Goal: Task Accomplishment & Management: Use online tool/utility

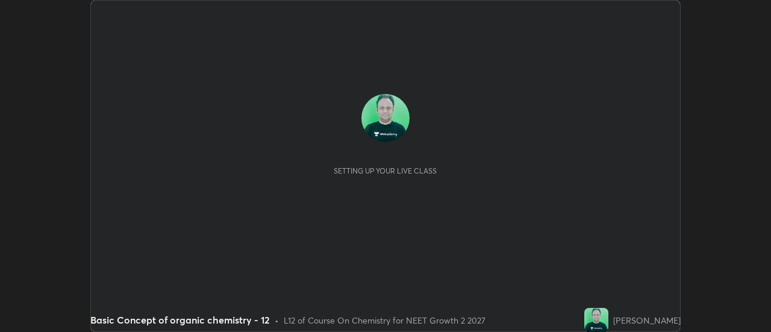
scroll to position [332, 771]
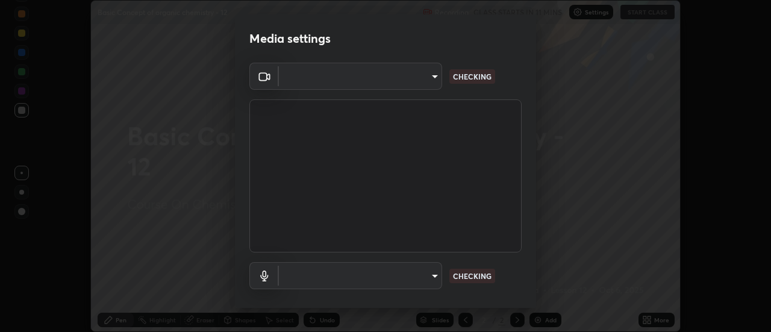
type input "985e4b1f72fc3b9494b48cef3b79fe3b682f9ae0bb15c20acfe574fe2aaad349"
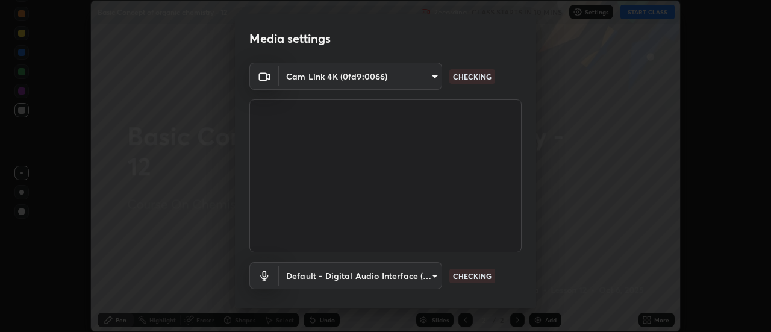
scroll to position [63, 0]
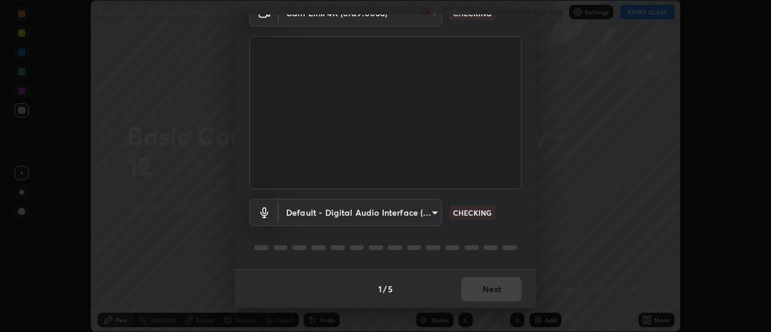
click at [419, 213] on body "Erase all Basic Concept of organic chemistry - 12 Recording CLASS STARTS IN 10 …" at bounding box center [385, 166] width 771 height 332
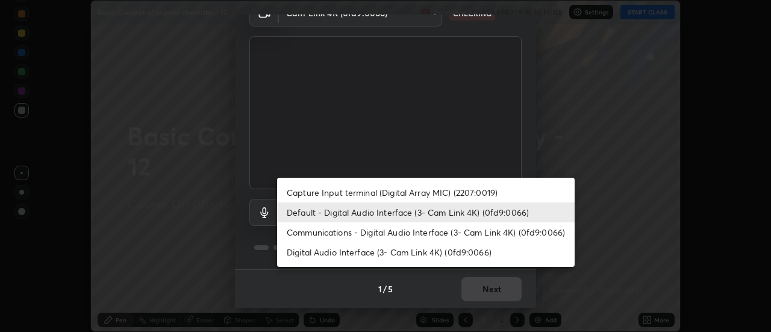
click at [433, 205] on li "Default - Digital Audio Interface (3- Cam Link 4K) (0fd9:0066)" at bounding box center [426, 213] width 298 height 20
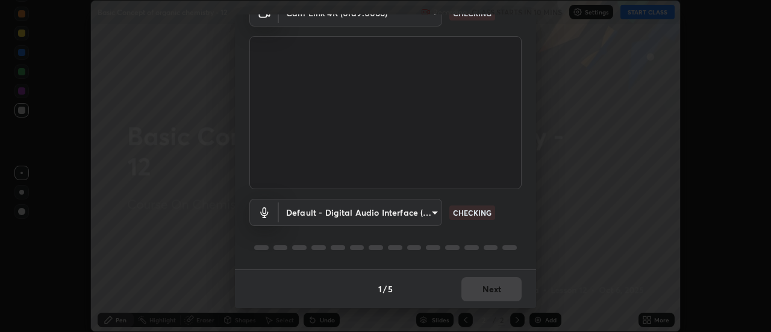
click at [426, 216] on body "Erase all Basic Concept of organic chemistry - 12 Recording CLASS STARTS IN 10 …" at bounding box center [385, 166] width 771 height 332
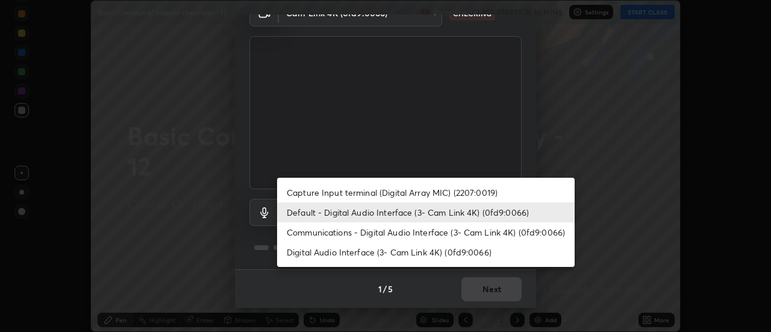
click at [416, 260] on li "Digital Audio Interface (3- Cam Link 4K) (0fd9:0066)" at bounding box center [426, 252] width 298 height 20
type input "265cf534b138bf87f319f365071951407b00c29418ffc0cf12ee2ca8a10caa95"
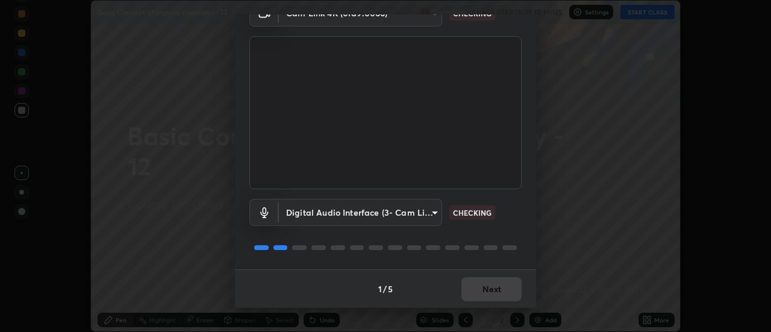
click at [426, 213] on body "Erase all Basic Concept of organic chemistry - 12 Recording CLASS STARTS IN 10 …" at bounding box center [385, 166] width 771 height 332
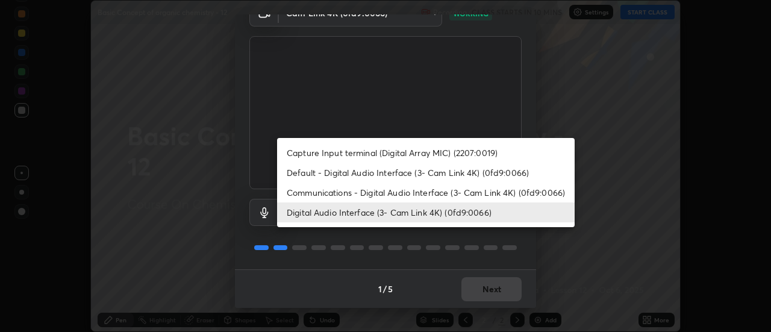
click at [477, 215] on li "Digital Audio Interface (3- Cam Link 4K) (0fd9:0066)" at bounding box center [426, 213] width 298 height 20
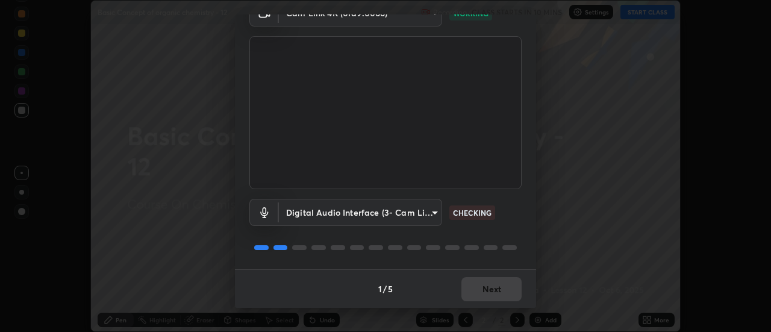
click at [476, 295] on div "1 / 5 Next" at bounding box center [385, 288] width 301 height 39
click at [481, 298] on div "1 / 5 Next" at bounding box center [385, 288] width 301 height 39
click at [480, 297] on div "1 / 5 Next" at bounding box center [385, 288] width 301 height 39
click at [482, 291] on button "Next" at bounding box center [492, 289] width 60 height 24
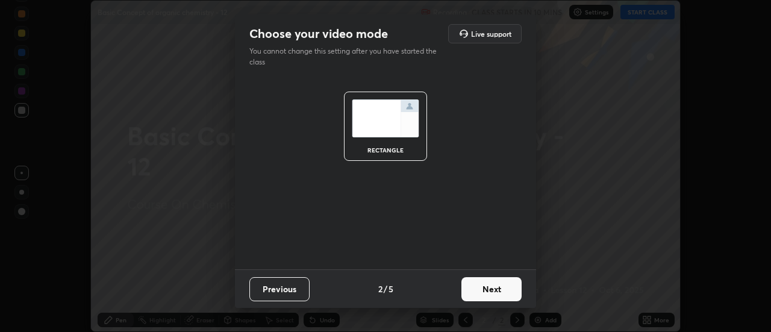
click at [483, 293] on button "Next" at bounding box center [492, 289] width 60 height 24
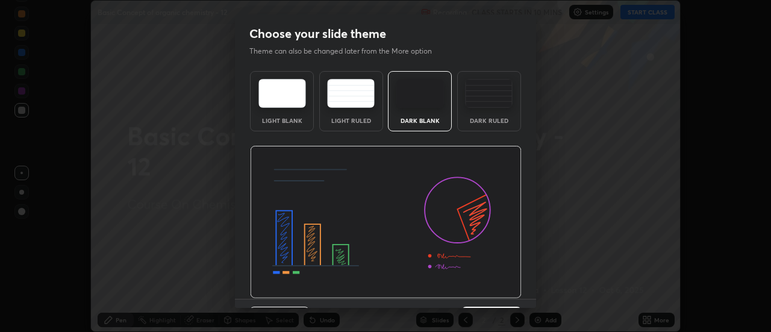
click at [485, 293] on img at bounding box center [386, 222] width 272 height 153
click at [486, 293] on img at bounding box center [386, 222] width 272 height 153
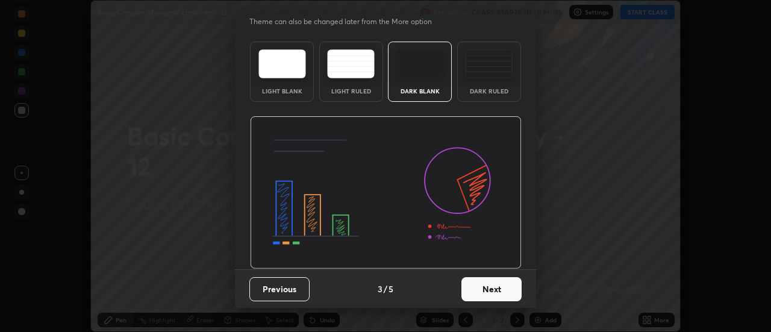
click at [491, 289] on button "Next" at bounding box center [492, 289] width 60 height 24
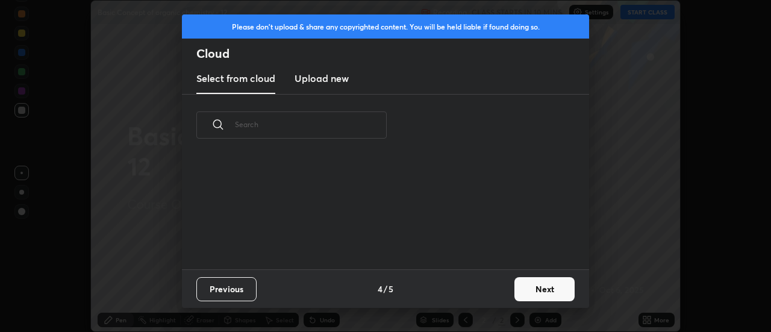
click at [490, 294] on div "Previous 4 / 5 Next" at bounding box center [385, 288] width 407 height 39
click at [516, 289] on button "Next" at bounding box center [545, 289] width 60 height 24
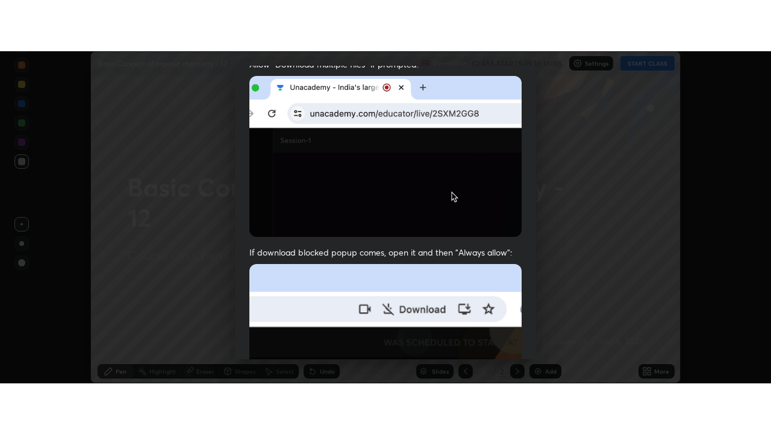
scroll to position [309, 0]
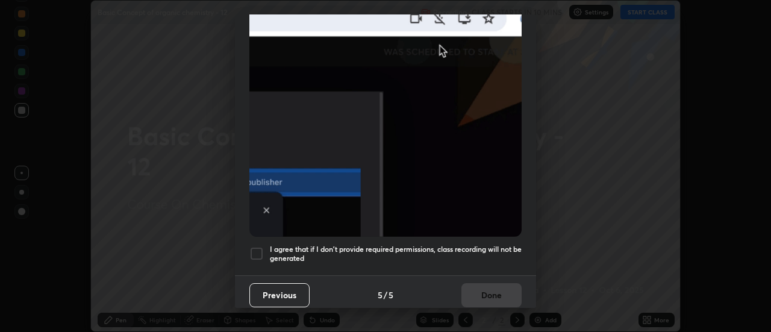
click at [483, 245] on h5 "I agree that if I don't provide required permissions, class recording will not …" at bounding box center [396, 254] width 252 height 19
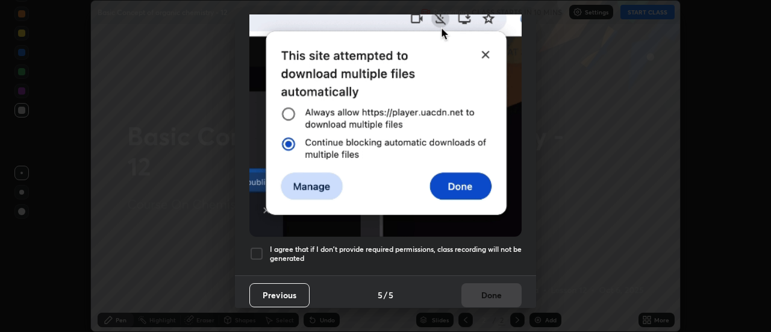
click at [495, 286] on button "Done" at bounding box center [492, 295] width 60 height 24
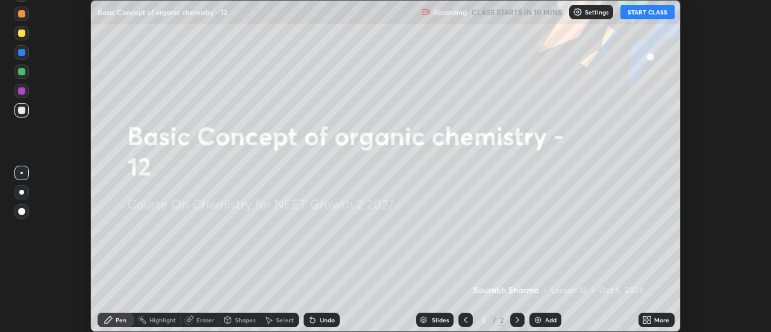
click at [646, 318] on icon at bounding box center [645, 317] width 3 height 3
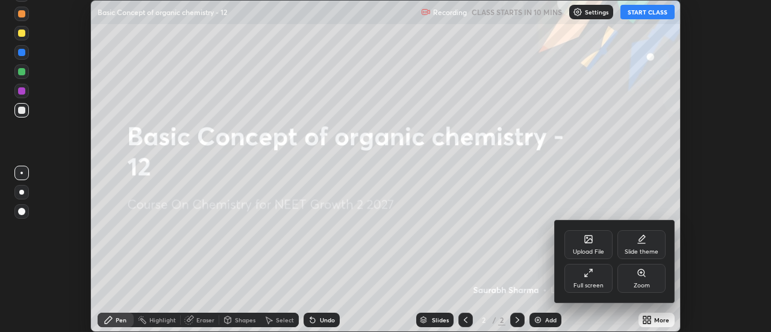
click at [592, 284] on div "Full screen" at bounding box center [589, 286] width 30 height 6
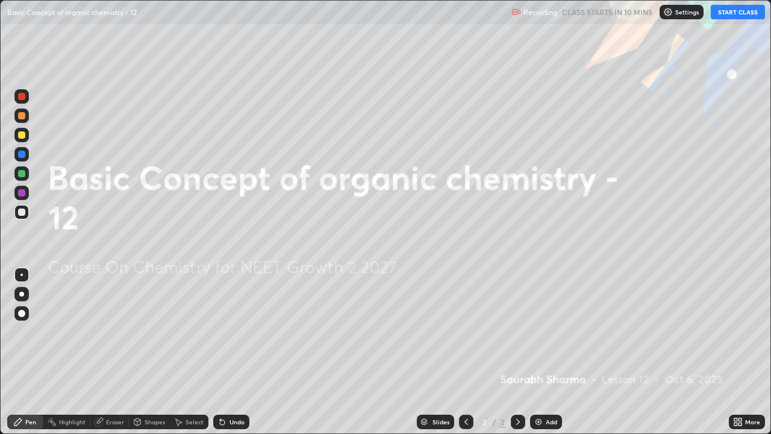
scroll to position [434, 771]
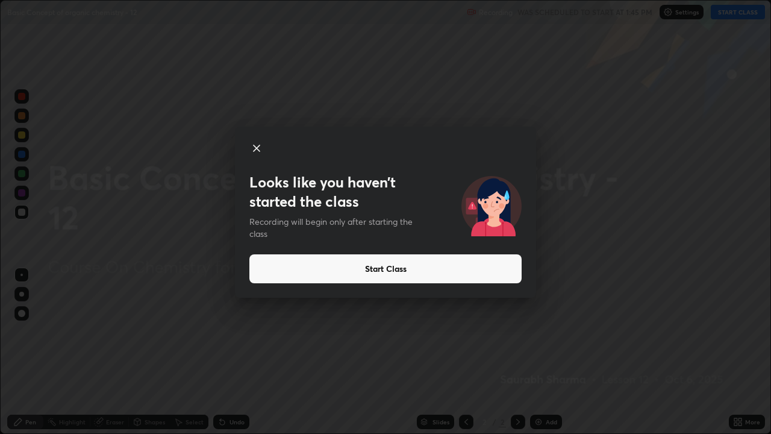
click at [498, 272] on button "Start Class" at bounding box center [386, 268] width 272 height 29
click at [477, 269] on button "Start Class" at bounding box center [386, 268] width 272 height 29
click at [472, 275] on button "Start Class" at bounding box center [386, 268] width 272 height 29
click at [471, 269] on button "Start Class" at bounding box center [386, 268] width 272 height 29
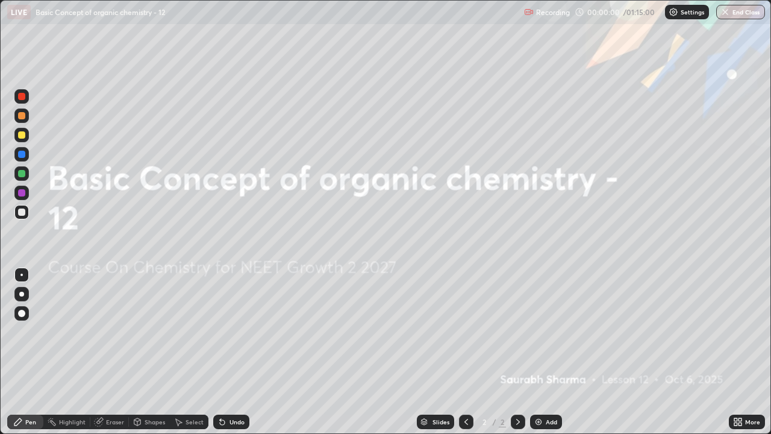
click at [544, 331] on div "Add" at bounding box center [546, 422] width 32 height 14
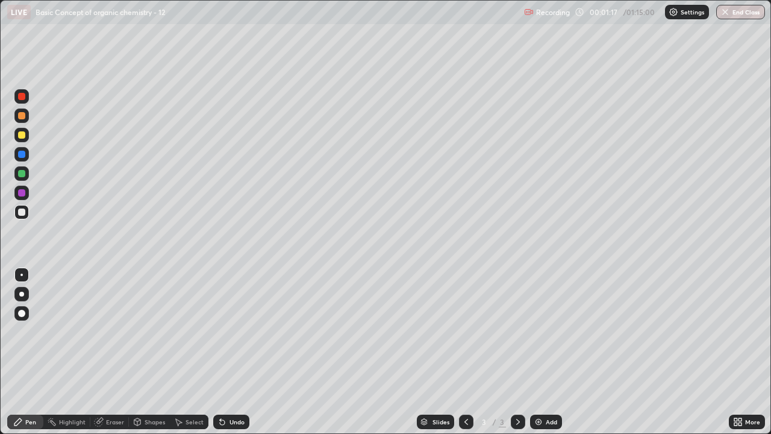
click at [227, 331] on div "Undo" at bounding box center [231, 422] width 36 height 14
click at [235, 331] on div "Undo" at bounding box center [237, 422] width 15 height 6
click at [230, 331] on div "Undo" at bounding box center [231, 422] width 36 height 14
click at [22, 135] on div at bounding box center [21, 134] width 7 height 7
click at [232, 331] on div "Undo" at bounding box center [231, 422] width 36 height 14
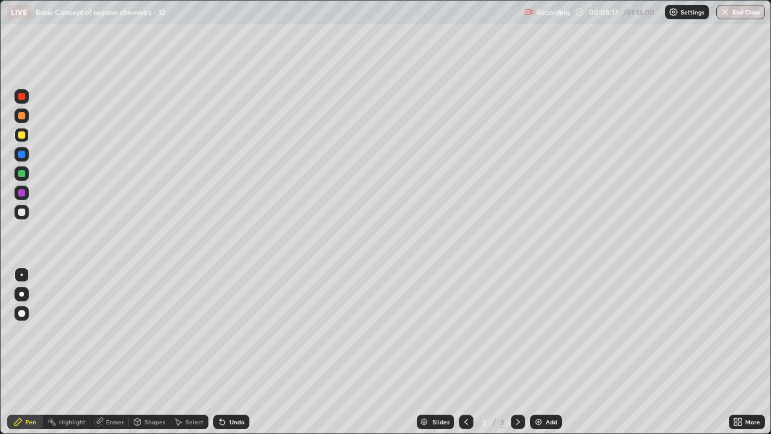
click at [243, 331] on div "Undo" at bounding box center [237, 422] width 15 height 6
click at [240, 331] on div "Undo" at bounding box center [237, 422] width 15 height 6
click at [242, 331] on div "Undo" at bounding box center [237, 422] width 15 height 6
click at [15, 212] on div at bounding box center [21, 212] width 14 height 14
click at [554, 331] on div "Add" at bounding box center [551, 422] width 11 height 6
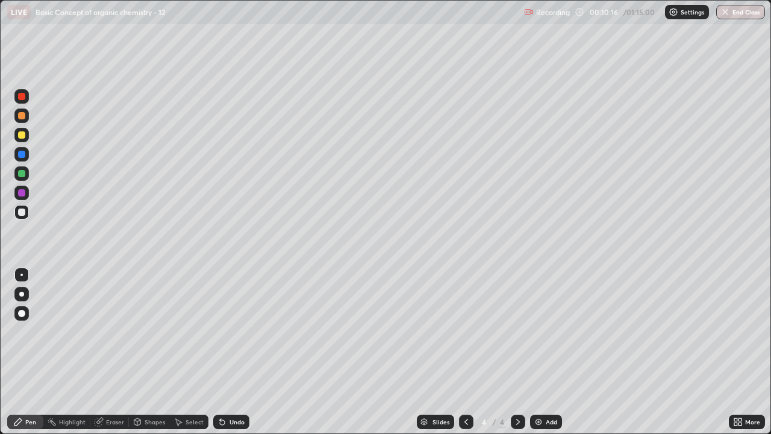
click at [99, 331] on icon at bounding box center [99, 421] width 7 height 6
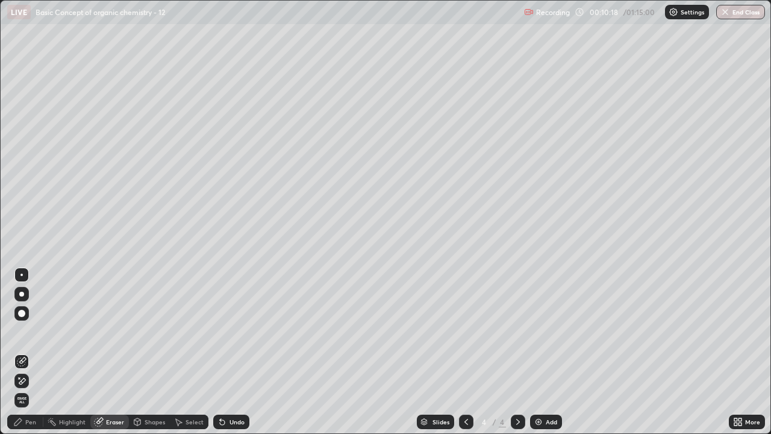
click at [31, 331] on div "Pen" at bounding box center [30, 422] width 11 height 6
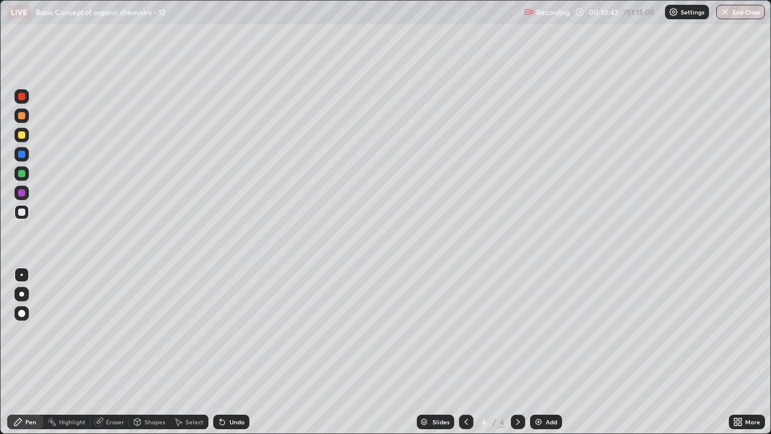
click at [27, 141] on div at bounding box center [21, 135] width 14 height 14
click at [19, 215] on div at bounding box center [21, 212] width 7 height 7
click at [537, 331] on img at bounding box center [539, 422] width 10 height 10
click at [16, 141] on div at bounding box center [21, 135] width 14 height 14
click at [22, 213] on div at bounding box center [21, 212] width 7 height 7
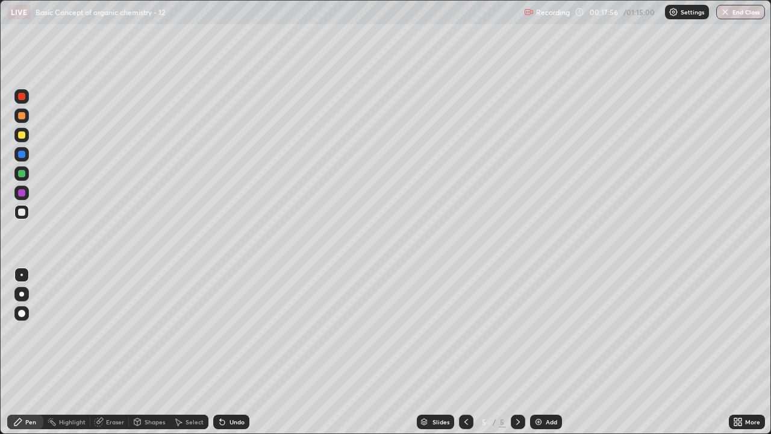
click at [145, 331] on div "Shapes" at bounding box center [155, 422] width 20 height 6
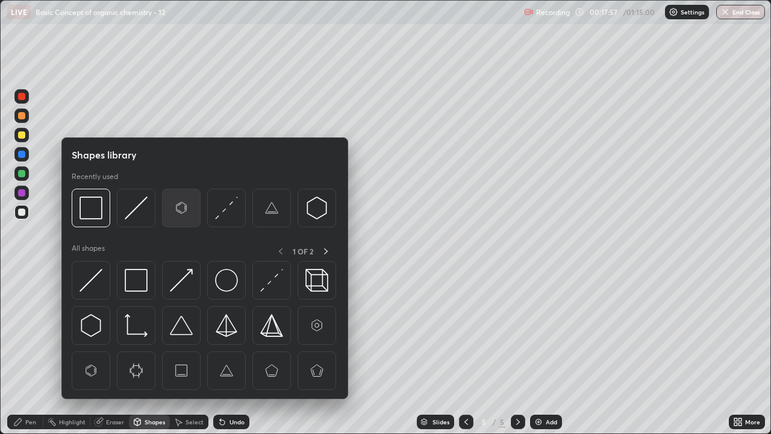
click at [174, 209] on img at bounding box center [181, 207] width 23 height 23
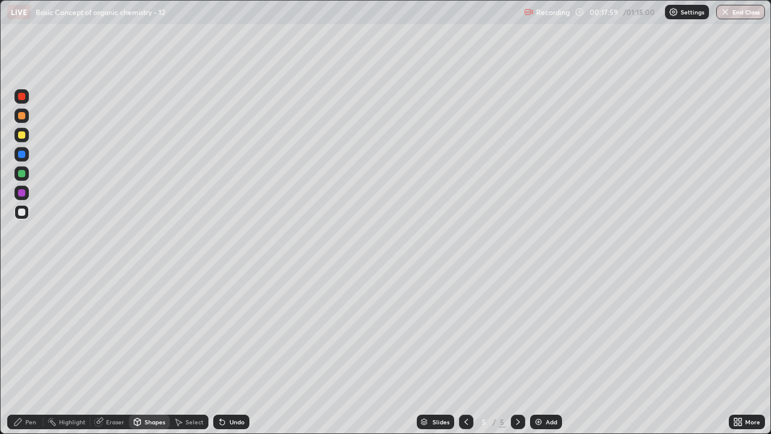
click at [37, 331] on div "Pen" at bounding box center [25, 422] width 36 height 14
click at [222, 331] on div "Undo" at bounding box center [231, 422] width 36 height 14
click at [22, 136] on div at bounding box center [21, 134] width 7 height 7
click at [143, 331] on div "Shapes" at bounding box center [149, 422] width 41 height 14
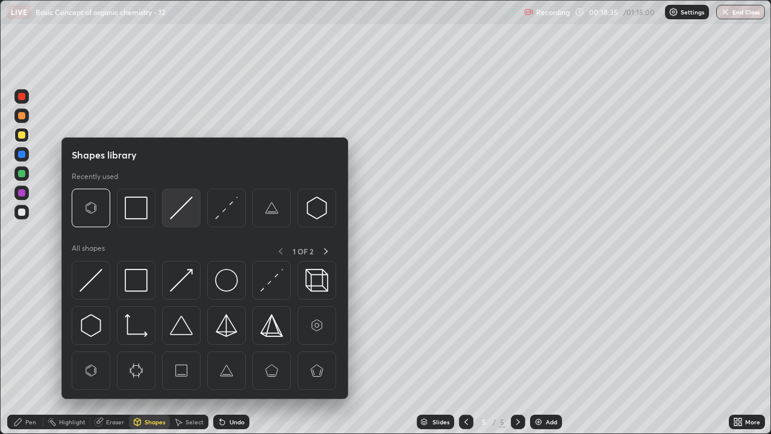
click at [174, 214] on img at bounding box center [181, 207] width 23 height 23
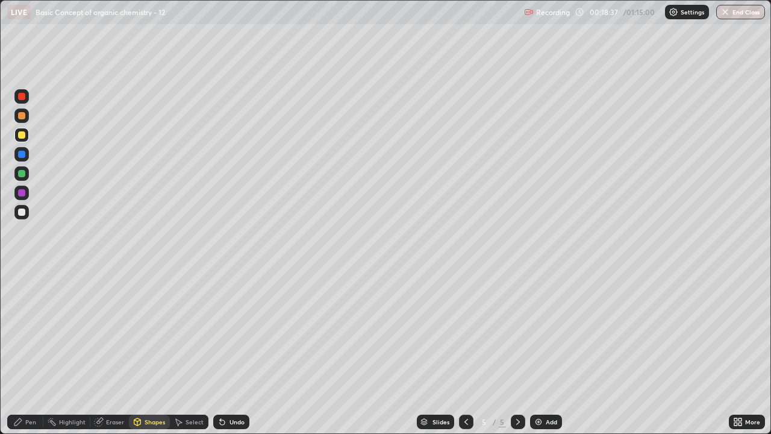
click at [28, 331] on div "Pen" at bounding box center [30, 422] width 11 height 6
click at [22, 212] on div at bounding box center [21, 212] width 7 height 7
click at [156, 331] on div "Shapes" at bounding box center [155, 422] width 20 height 6
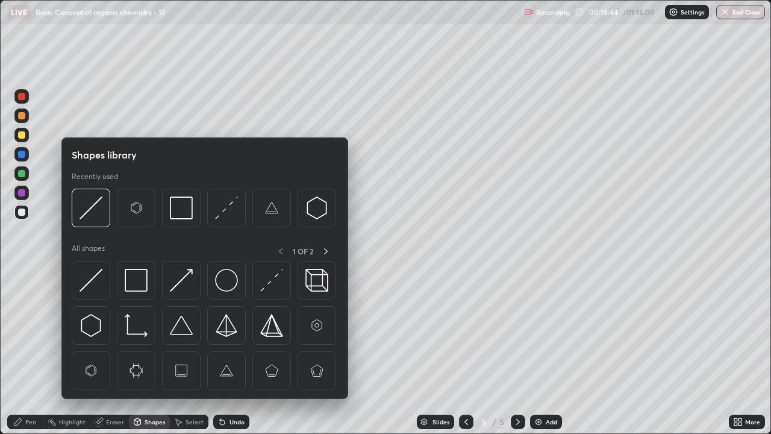
click at [182, 331] on icon at bounding box center [179, 422] width 10 height 10
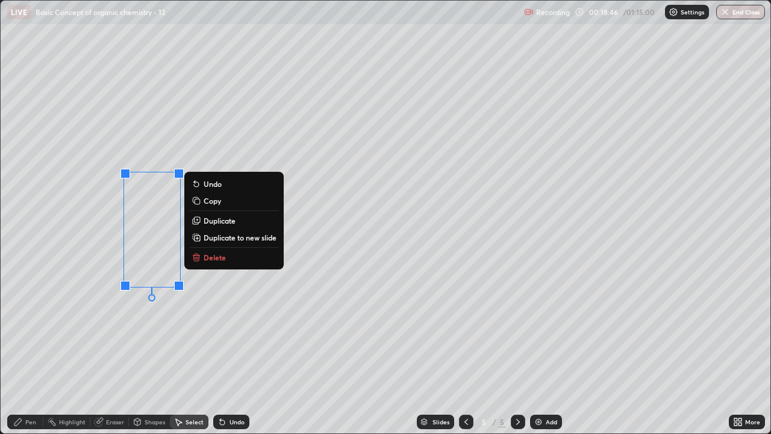
click at [216, 219] on p "Duplicate" at bounding box center [220, 221] width 32 height 10
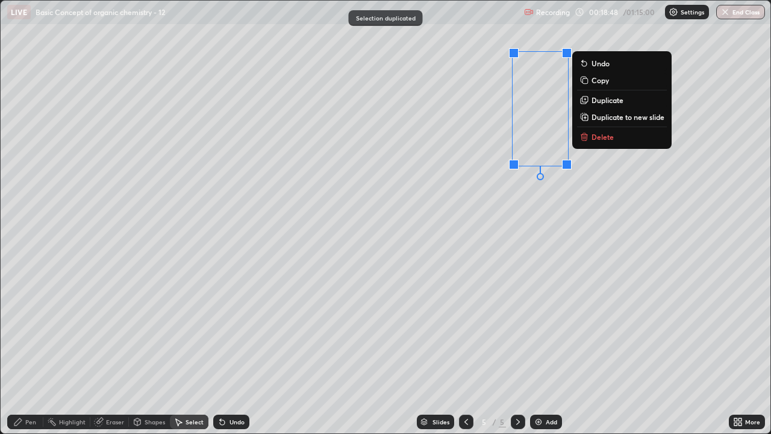
click at [531, 205] on div "0 ° Undo Copy Duplicate Duplicate to new slide Delete" at bounding box center [386, 217] width 770 height 433
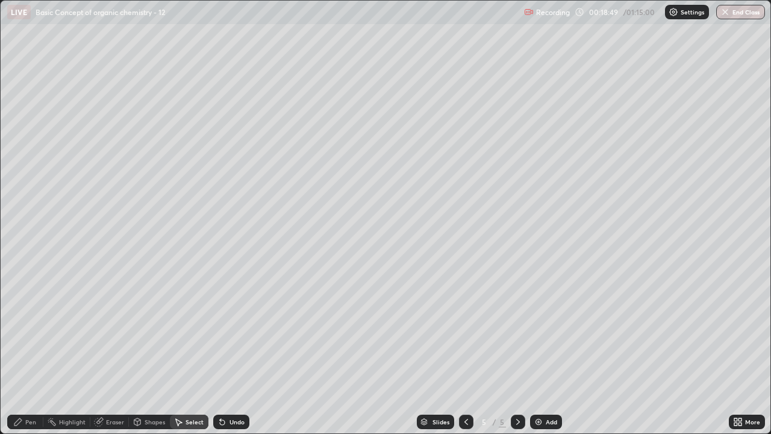
click at [33, 331] on div "Pen" at bounding box center [25, 422] width 36 height 14
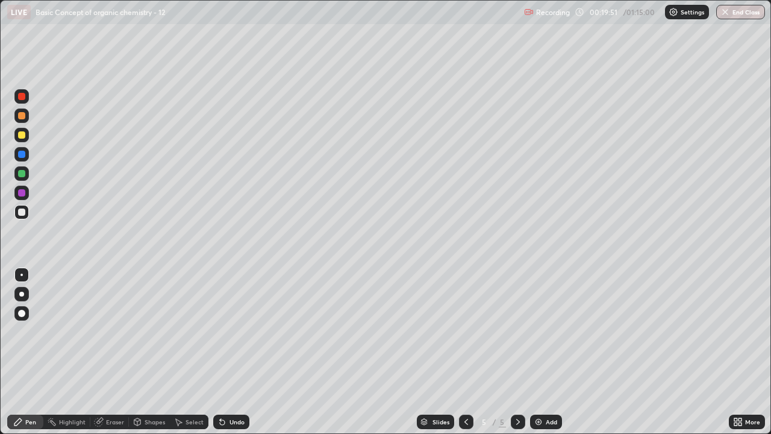
click at [20, 131] on div at bounding box center [21, 134] width 7 height 7
click at [233, 331] on div "Undo" at bounding box center [231, 422] width 36 height 14
click at [231, 331] on div "Undo" at bounding box center [237, 422] width 15 height 6
click at [233, 331] on div "Undo" at bounding box center [237, 422] width 15 height 6
click at [157, 331] on div "Shapes" at bounding box center [155, 422] width 20 height 6
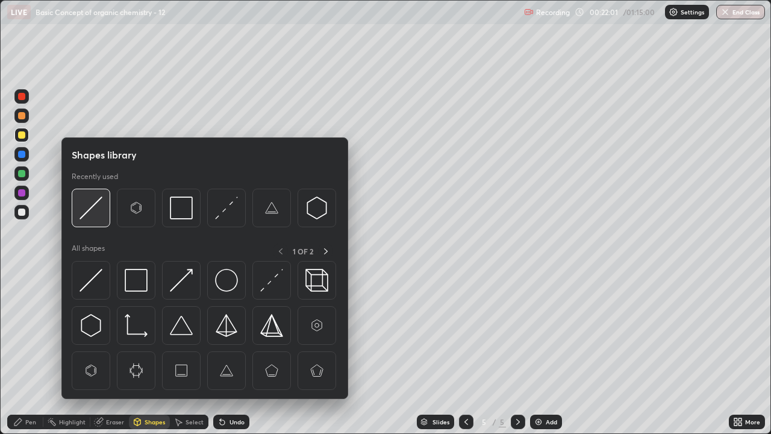
click at [95, 214] on img at bounding box center [91, 207] width 23 height 23
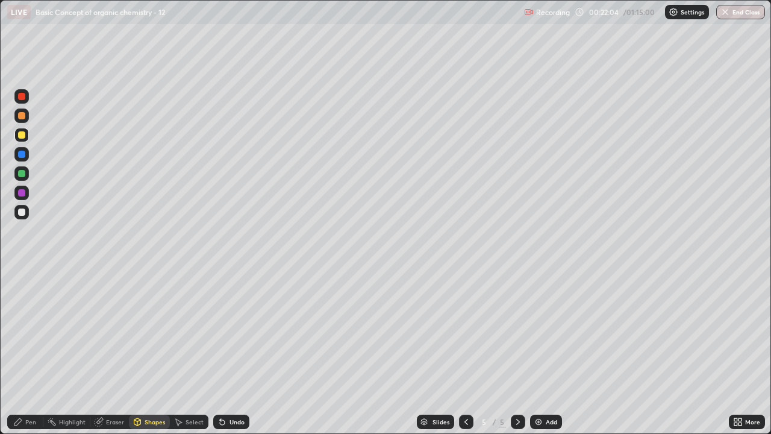
click at [31, 331] on div "Pen" at bounding box center [25, 422] width 36 height 14
click at [20, 210] on div at bounding box center [21, 212] width 7 height 7
click at [546, 331] on div "Add" at bounding box center [551, 422] width 11 height 6
click at [147, 331] on div "Shapes" at bounding box center [149, 422] width 41 height 14
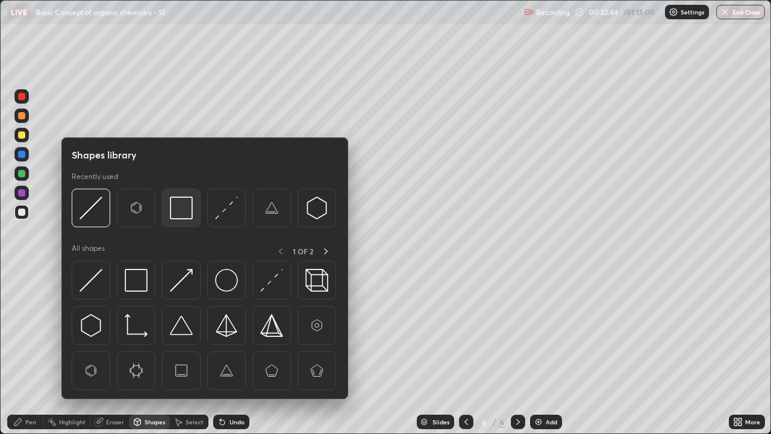
click at [174, 201] on img at bounding box center [181, 207] width 23 height 23
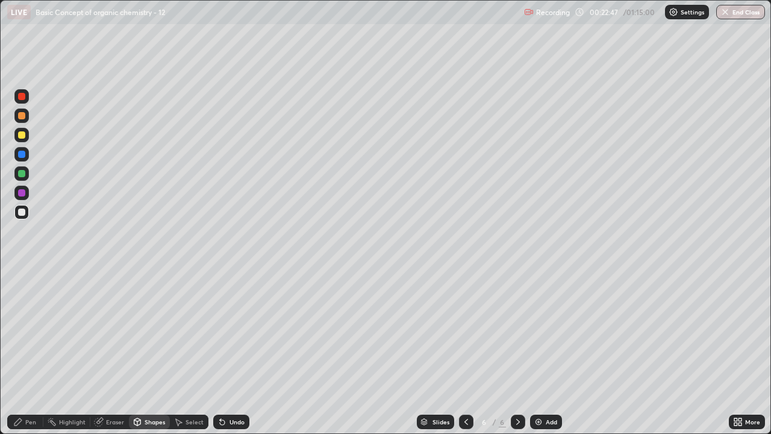
click at [29, 331] on div "Pen" at bounding box center [30, 422] width 11 height 6
click at [22, 134] on div at bounding box center [21, 134] width 7 height 7
click at [230, 331] on div "Undo" at bounding box center [231, 422] width 36 height 14
click at [230, 331] on div "Undo" at bounding box center [237, 422] width 15 height 6
click at [22, 213] on div at bounding box center [21, 212] width 7 height 7
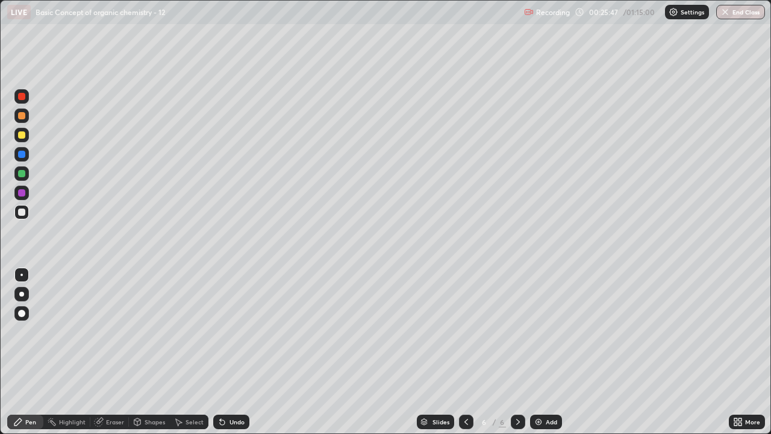
click at [184, 331] on div "Select" at bounding box center [189, 422] width 39 height 14
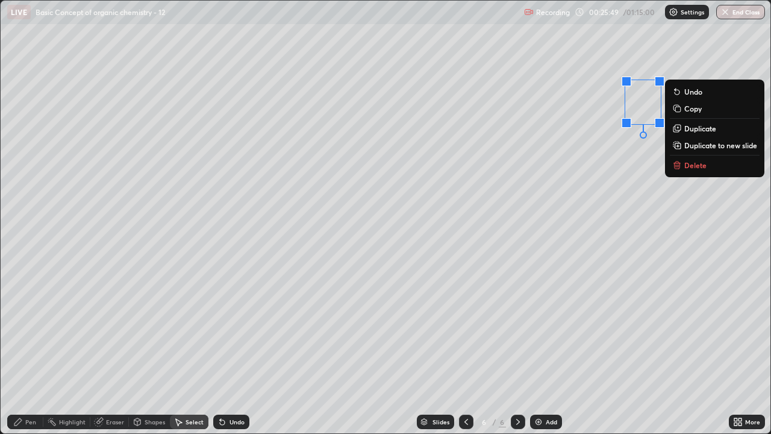
click at [698, 170] on button "Delete" at bounding box center [715, 165] width 90 height 14
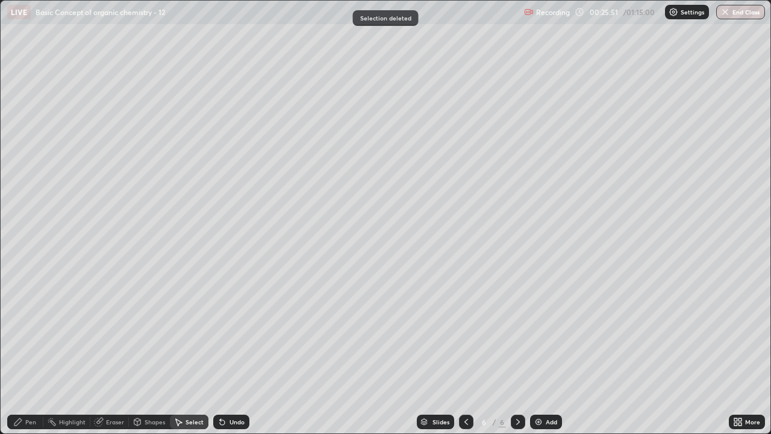
click at [27, 331] on div "Pen" at bounding box center [30, 422] width 11 height 6
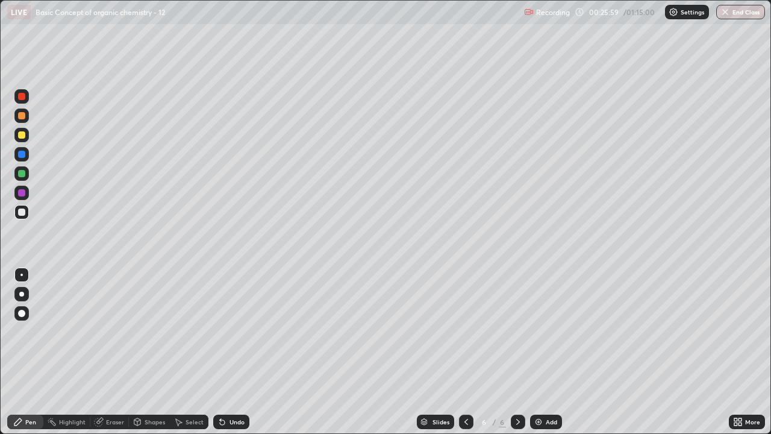
click at [544, 331] on div "Add" at bounding box center [546, 422] width 32 height 14
click at [24, 135] on div at bounding box center [21, 134] width 7 height 7
click at [65, 331] on div "Highlight" at bounding box center [72, 422] width 27 height 6
click at [25, 331] on div "Pen" at bounding box center [25, 422] width 36 height 14
click at [155, 331] on div "Shapes" at bounding box center [155, 422] width 20 height 6
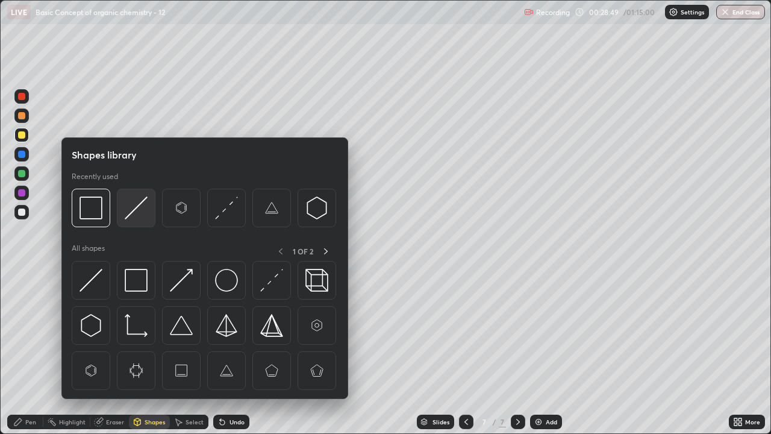
click at [133, 209] on img at bounding box center [136, 207] width 23 height 23
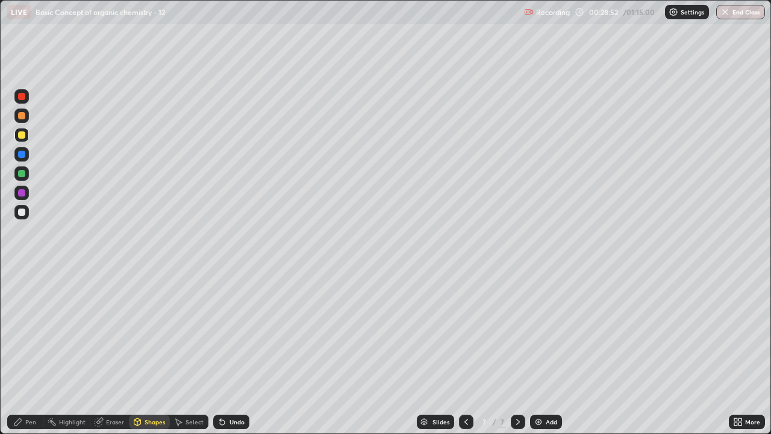
click at [31, 331] on div "Pen" at bounding box center [30, 422] width 11 height 6
click at [22, 213] on div at bounding box center [21, 212] width 7 height 7
click at [228, 331] on div "Undo" at bounding box center [231, 422] width 36 height 14
click at [22, 136] on div at bounding box center [21, 134] width 7 height 7
click at [21, 209] on div at bounding box center [21, 212] width 7 height 7
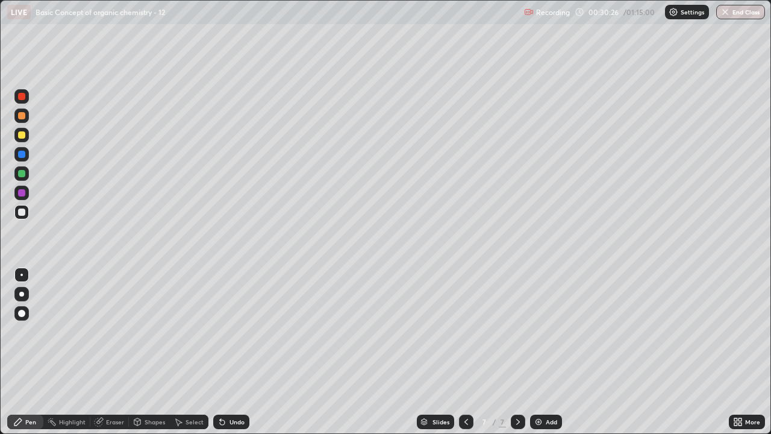
click at [16, 129] on div at bounding box center [21, 135] width 14 height 14
click at [228, 331] on div "Undo" at bounding box center [231, 422] width 36 height 14
click at [139, 331] on div "Shapes" at bounding box center [149, 422] width 41 height 14
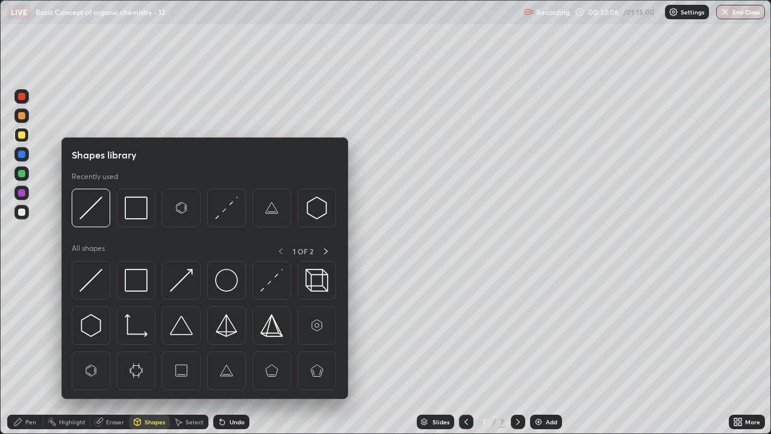
click at [142, 331] on div "Shapes" at bounding box center [149, 422] width 41 height 14
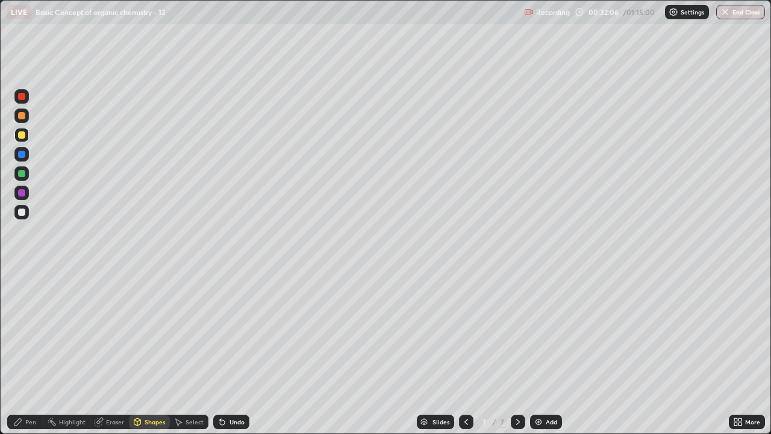
click at [147, 331] on div "Shapes" at bounding box center [149, 422] width 41 height 14
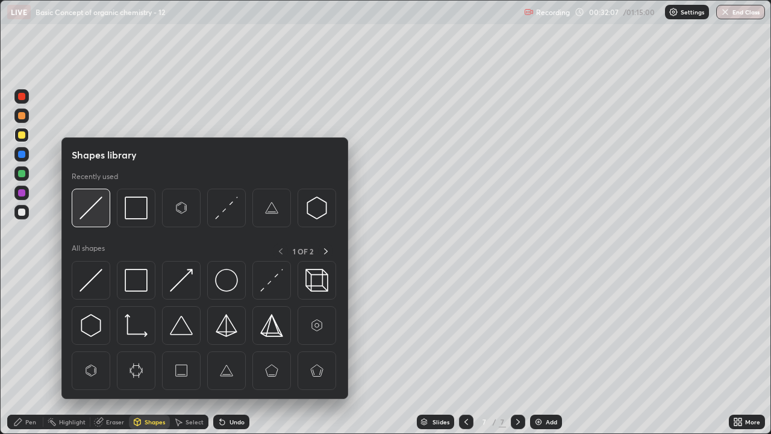
click at [91, 203] on img at bounding box center [91, 207] width 23 height 23
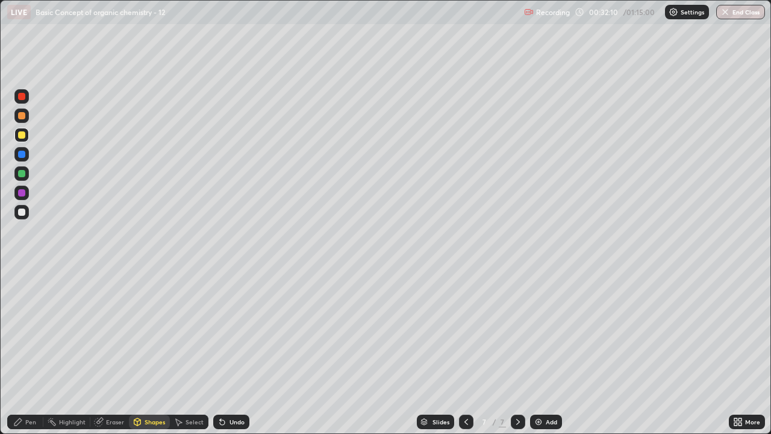
click at [28, 331] on div "Pen" at bounding box center [25, 422] width 36 height 14
click at [15, 216] on div at bounding box center [21, 212] width 14 height 14
click at [554, 331] on div "Add" at bounding box center [551, 422] width 11 height 6
click at [25, 135] on div at bounding box center [21, 134] width 7 height 7
click at [24, 214] on div at bounding box center [21, 212] width 7 height 7
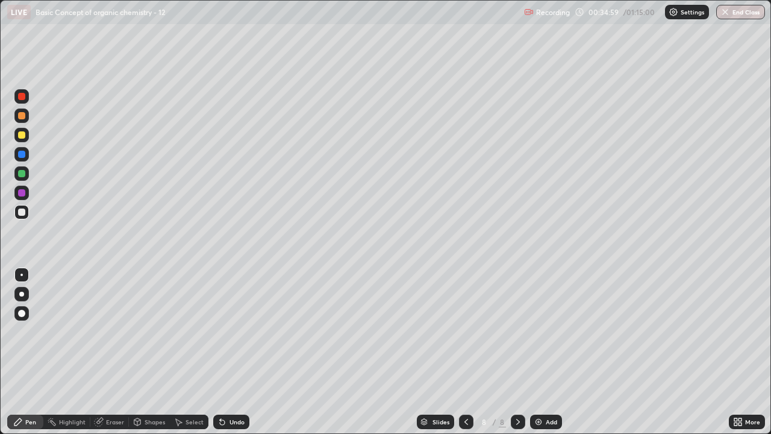
click at [119, 331] on div "Eraser" at bounding box center [109, 422] width 39 height 14
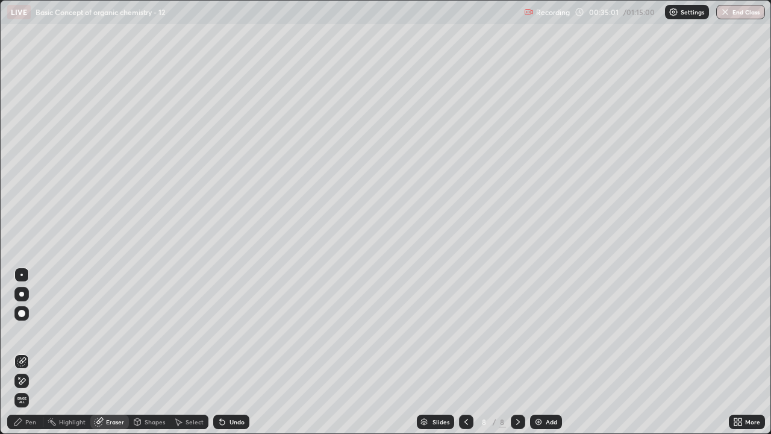
click at [31, 331] on div "Pen" at bounding box center [30, 422] width 11 height 6
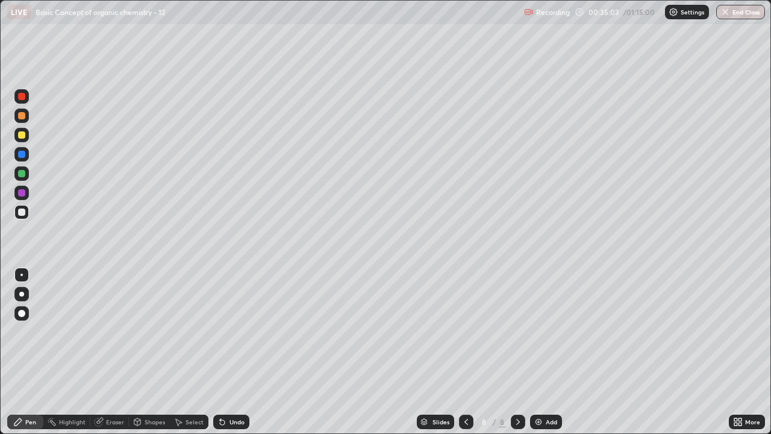
click at [233, 331] on div "Undo" at bounding box center [237, 422] width 15 height 6
click at [27, 136] on div at bounding box center [21, 135] width 14 height 14
click at [220, 331] on icon at bounding box center [220, 419] width 1 height 1
click at [113, 331] on div "Eraser" at bounding box center [115, 422] width 18 height 6
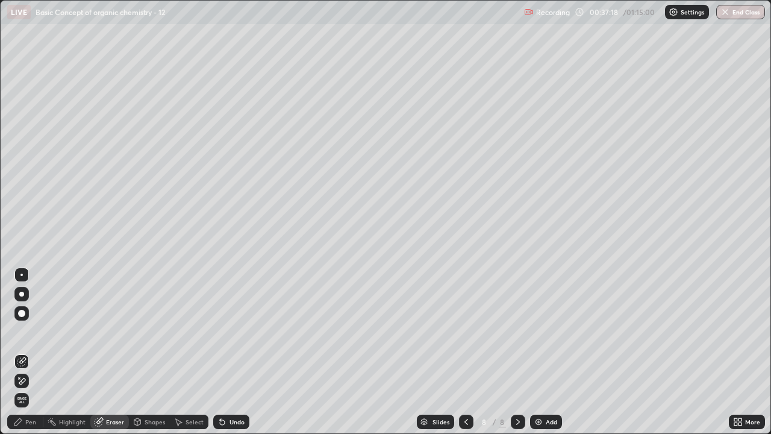
click at [28, 331] on div "Pen" at bounding box center [30, 422] width 11 height 6
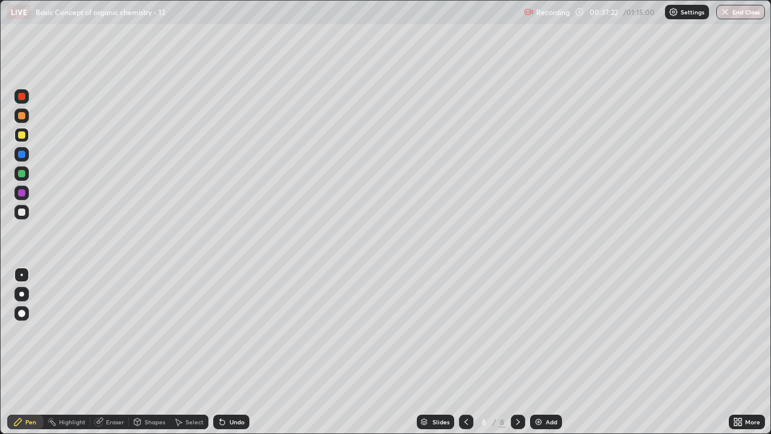
click at [154, 331] on div "Shapes" at bounding box center [155, 422] width 20 height 6
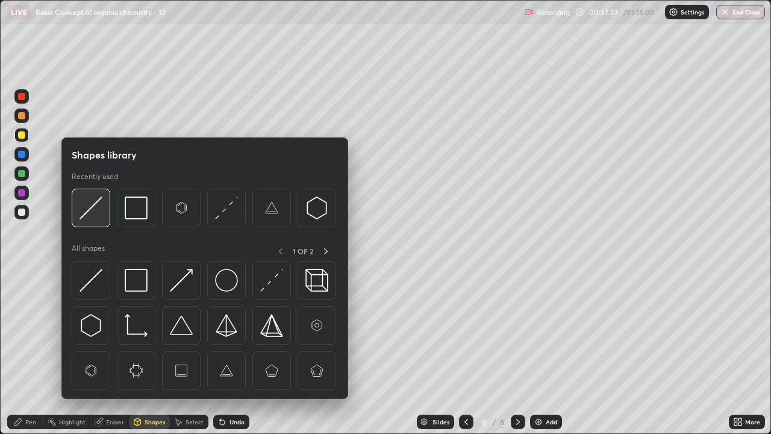
click at [96, 212] on img at bounding box center [91, 207] width 23 height 23
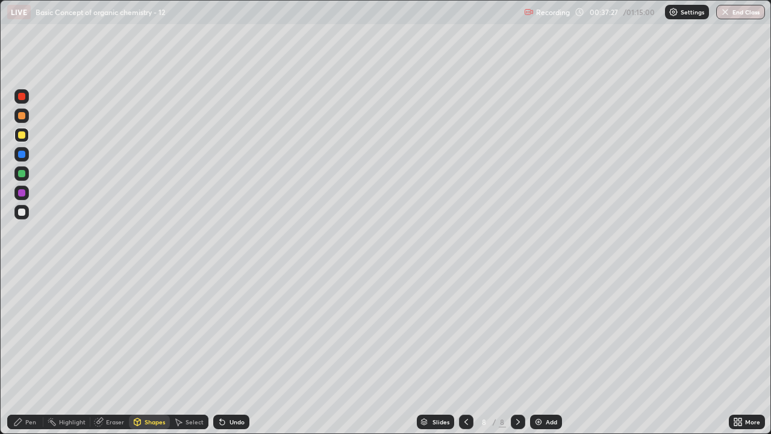
click at [32, 331] on div "Pen" at bounding box center [30, 422] width 11 height 6
click at [19, 214] on div at bounding box center [21, 212] width 7 height 7
click at [546, 331] on div "Add" at bounding box center [551, 422] width 11 height 6
click at [136, 331] on icon at bounding box center [137, 421] width 7 height 2
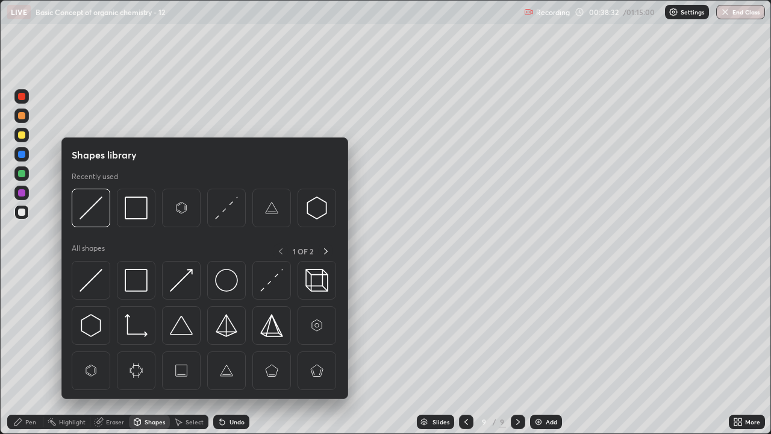
click at [129, 204] on img at bounding box center [136, 207] width 23 height 23
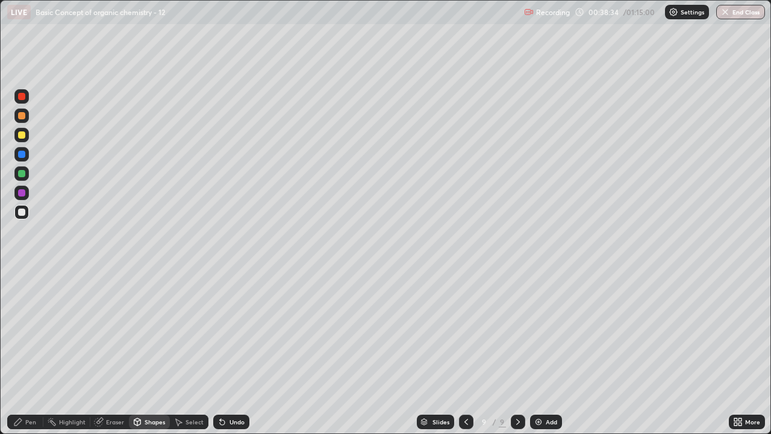
click at [222, 331] on icon at bounding box center [222, 422] width 5 height 5
click at [31, 331] on div "Pen" at bounding box center [30, 422] width 11 height 6
click at [230, 331] on div "Undo" at bounding box center [231, 422] width 36 height 14
click at [20, 138] on div at bounding box center [21, 134] width 7 height 7
click at [108, 331] on div "Eraser" at bounding box center [115, 422] width 18 height 6
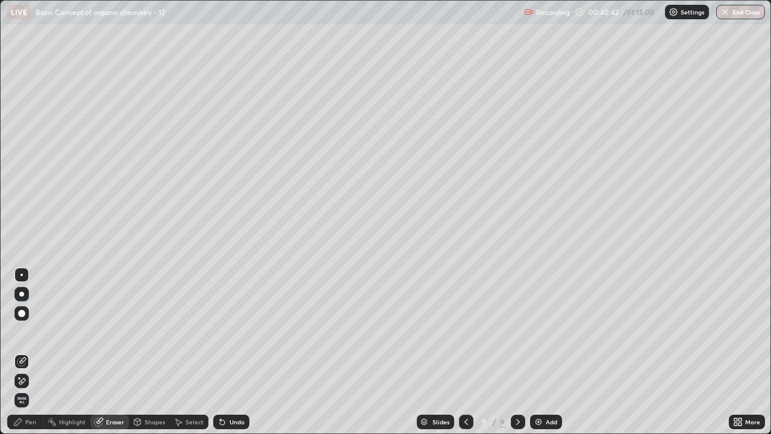
click at [34, 331] on div "Pen" at bounding box center [30, 422] width 11 height 6
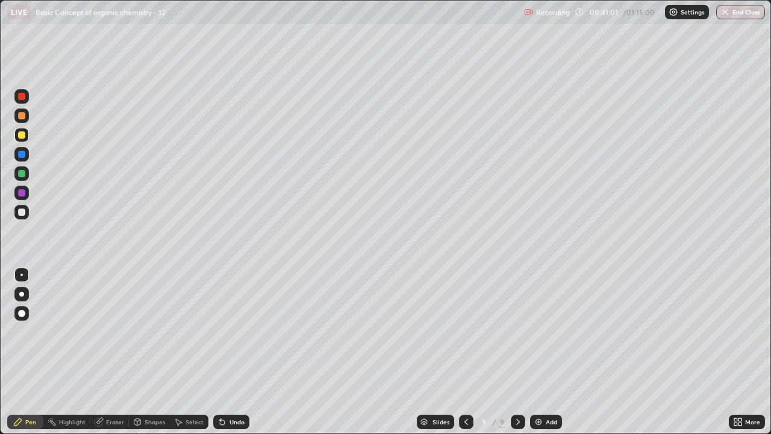
click at [27, 215] on div at bounding box center [21, 212] width 14 height 14
click at [538, 331] on img at bounding box center [539, 422] width 10 height 10
click at [230, 331] on div "Undo" at bounding box center [237, 422] width 15 height 6
click at [150, 331] on div "Shapes" at bounding box center [149, 422] width 41 height 14
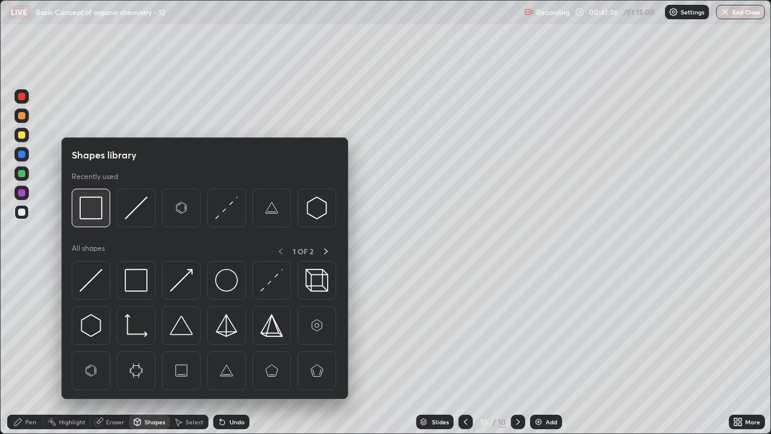
click at [83, 206] on img at bounding box center [91, 207] width 23 height 23
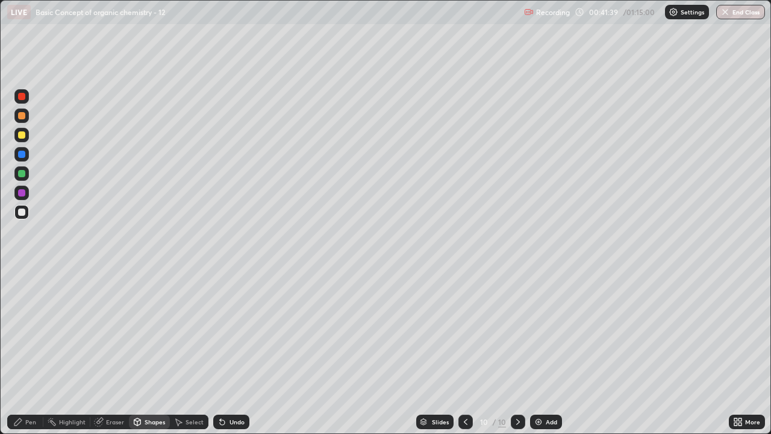
click at [31, 331] on div "Pen" at bounding box center [30, 422] width 11 height 6
click at [230, 331] on div "Undo" at bounding box center [237, 422] width 15 height 6
click at [232, 331] on div "Undo" at bounding box center [231, 422] width 36 height 14
click at [231, 331] on div "Undo" at bounding box center [231, 422] width 36 height 14
click at [20, 137] on div at bounding box center [21, 134] width 7 height 7
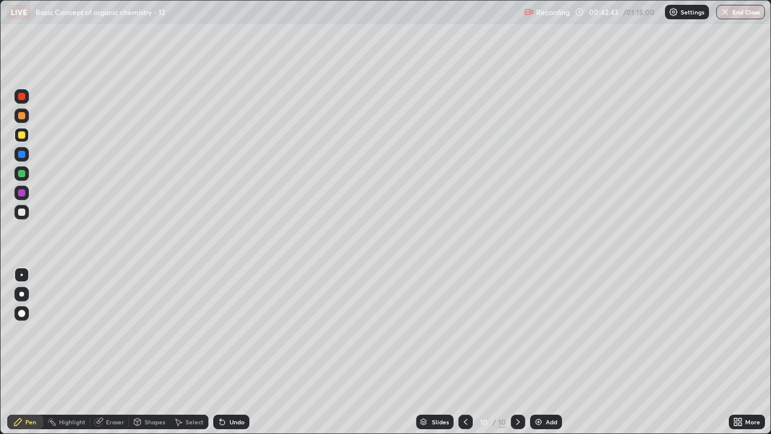
click at [20, 135] on div at bounding box center [21, 134] width 7 height 7
click at [22, 212] on div at bounding box center [21, 212] width 7 height 7
click at [18, 133] on div at bounding box center [21, 134] width 7 height 7
click at [194, 331] on div "Select" at bounding box center [195, 422] width 18 height 6
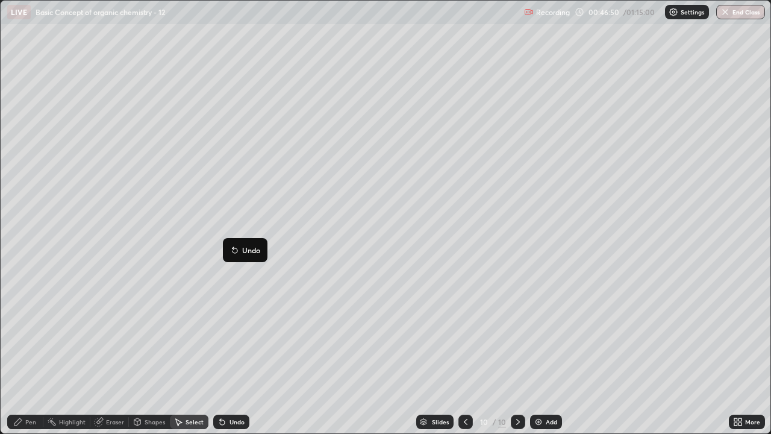
click at [193, 286] on div "0 ° Undo Copy Duplicate Duplicate to new slide Delete" at bounding box center [386, 217] width 770 height 433
click at [30, 331] on div "Pen" at bounding box center [25, 422] width 36 height 14
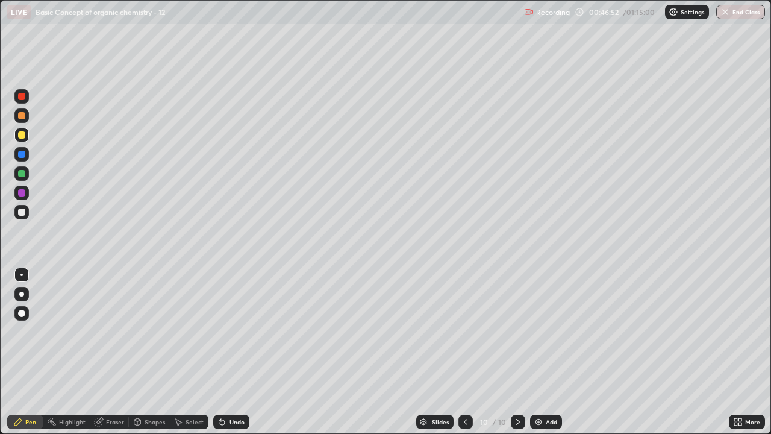
click at [28, 331] on div "Pen" at bounding box center [30, 422] width 11 height 6
click at [227, 331] on div "Undo" at bounding box center [231, 422] width 36 height 14
click at [230, 331] on div "Undo" at bounding box center [231, 422] width 36 height 14
click at [231, 331] on div "Undo" at bounding box center [237, 422] width 15 height 6
click at [234, 331] on div "Undo" at bounding box center [237, 422] width 15 height 6
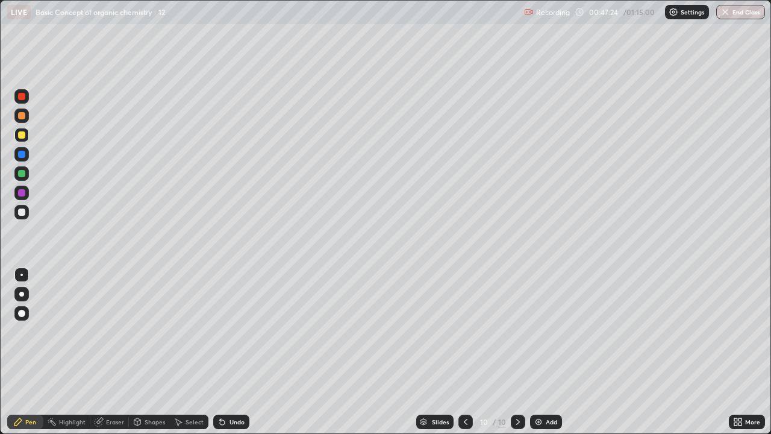
click at [233, 331] on div "Undo" at bounding box center [231, 422] width 36 height 14
click at [236, 331] on div "Undo" at bounding box center [237, 422] width 15 height 6
click at [235, 331] on div "Undo" at bounding box center [237, 422] width 15 height 6
click at [234, 331] on div "Undo" at bounding box center [237, 422] width 15 height 6
click at [233, 331] on div "Undo" at bounding box center [237, 422] width 15 height 6
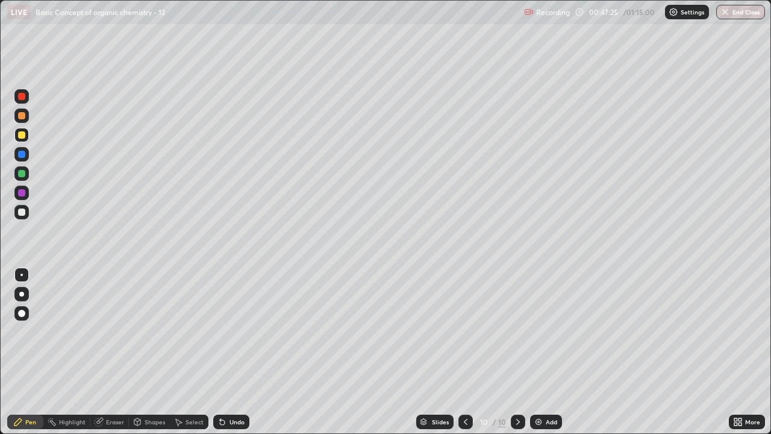
click at [233, 331] on div "Undo" at bounding box center [237, 422] width 15 height 6
click at [22, 213] on div at bounding box center [21, 212] width 7 height 7
click at [561, 331] on div "Add" at bounding box center [546, 422] width 32 height 14
click at [231, 331] on div "Undo" at bounding box center [237, 422] width 15 height 6
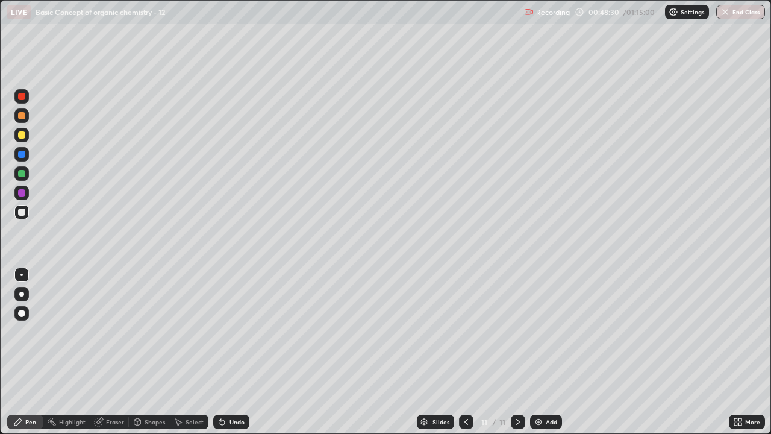
click at [20, 137] on div at bounding box center [21, 134] width 7 height 7
click at [22, 156] on div at bounding box center [21, 154] width 7 height 7
click at [24, 172] on div at bounding box center [21, 173] width 7 height 7
click at [20, 140] on div at bounding box center [21, 135] width 14 height 14
click at [147, 331] on div "Shapes" at bounding box center [155, 422] width 20 height 6
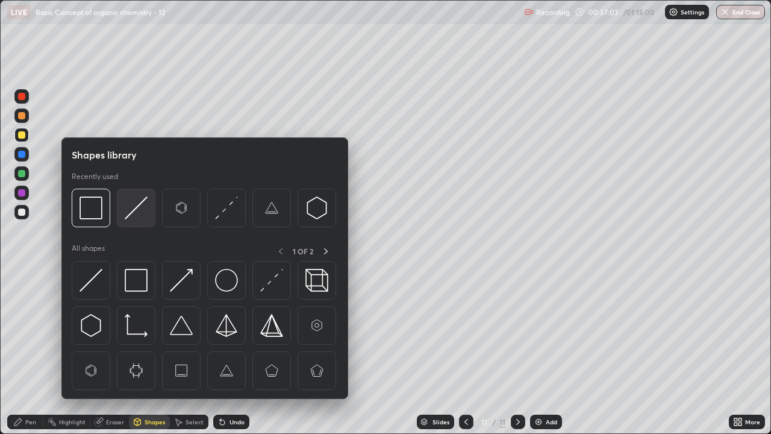
click at [139, 201] on img at bounding box center [136, 207] width 23 height 23
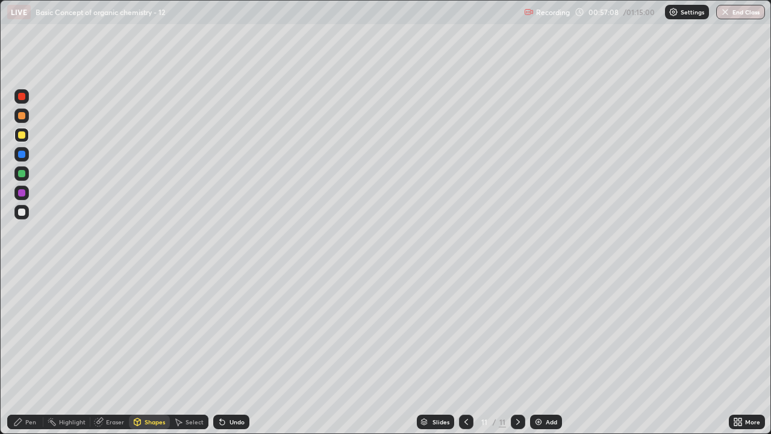
click at [24, 331] on div "Pen" at bounding box center [25, 422] width 36 height 14
click at [20, 215] on div at bounding box center [21, 212] width 7 height 7
click at [541, 331] on img at bounding box center [539, 422] width 10 height 10
click at [157, 331] on div "Shapes" at bounding box center [155, 422] width 20 height 6
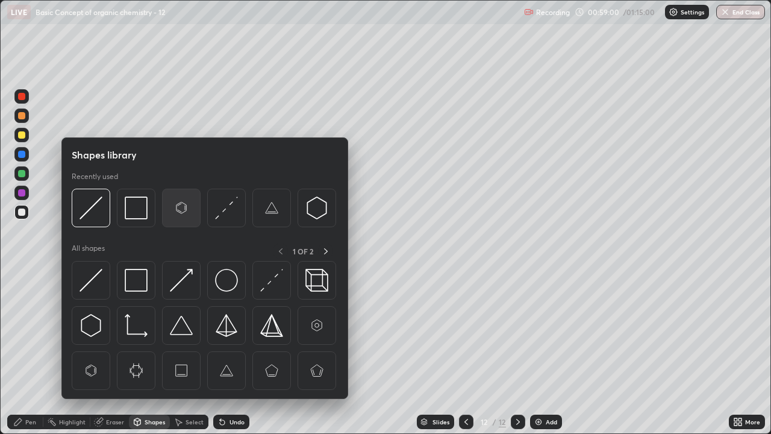
click at [182, 212] on img at bounding box center [181, 207] width 23 height 23
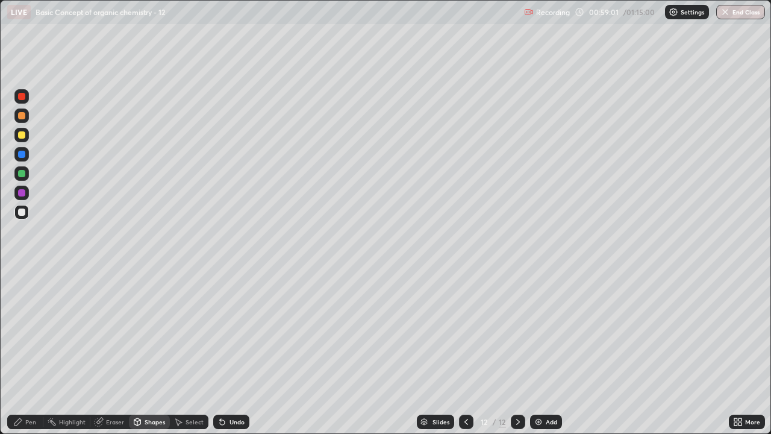
click at [149, 331] on div "Shapes" at bounding box center [149, 422] width 41 height 14
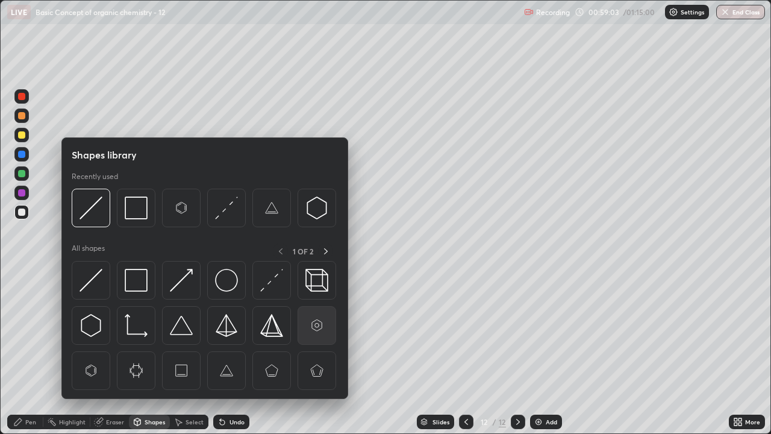
click at [310, 324] on img at bounding box center [317, 325] width 23 height 23
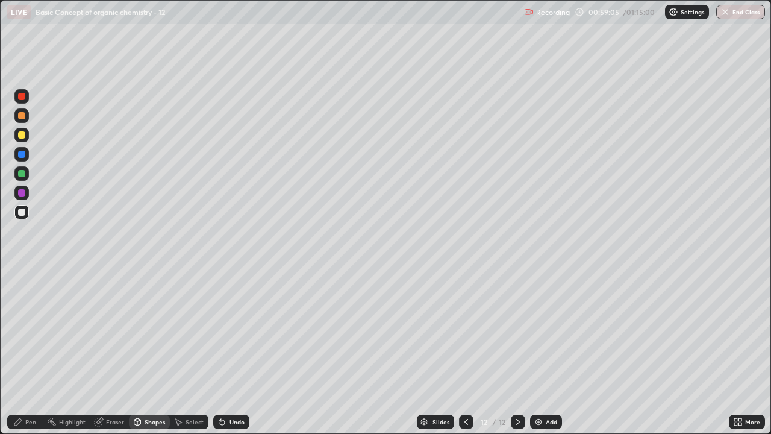
click at [26, 331] on div "Pen" at bounding box center [30, 422] width 11 height 6
click at [22, 135] on div at bounding box center [21, 134] width 7 height 7
click at [230, 331] on div "Undo" at bounding box center [237, 422] width 15 height 6
click at [229, 331] on div "Undo" at bounding box center [231, 422] width 36 height 14
click at [154, 331] on div "Shapes" at bounding box center [155, 422] width 20 height 6
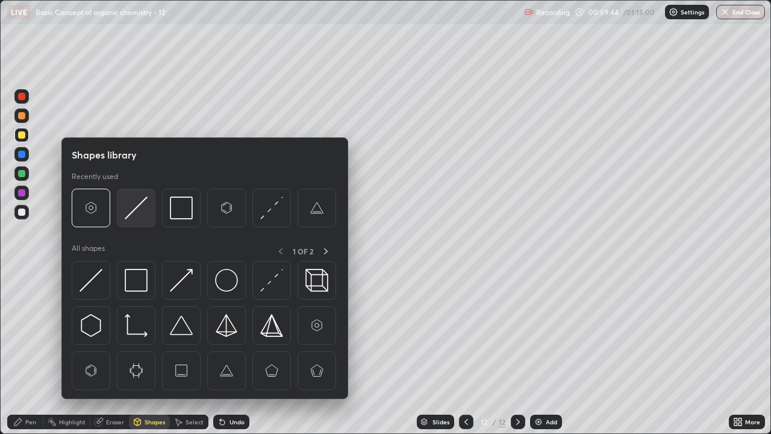
click at [128, 204] on img at bounding box center [136, 207] width 23 height 23
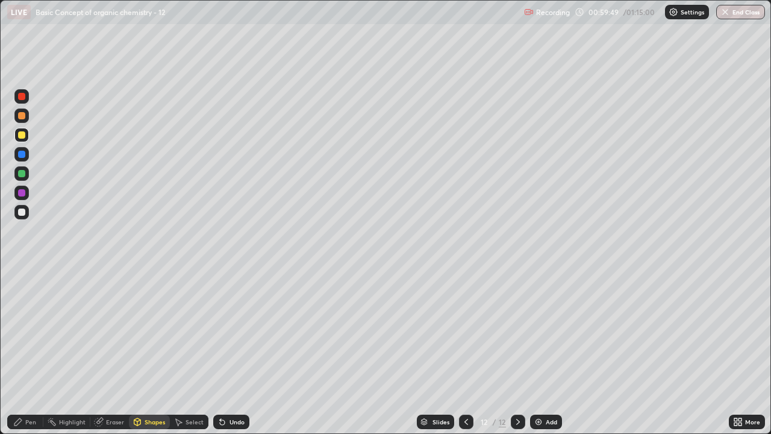
click at [25, 331] on div "Pen" at bounding box center [25, 422] width 36 height 14
click at [19, 171] on div at bounding box center [21, 173] width 7 height 7
click at [22, 136] on div at bounding box center [21, 134] width 7 height 7
click at [21, 152] on div at bounding box center [21, 154] width 7 height 7
click at [184, 331] on div "Select" at bounding box center [189, 422] width 39 height 14
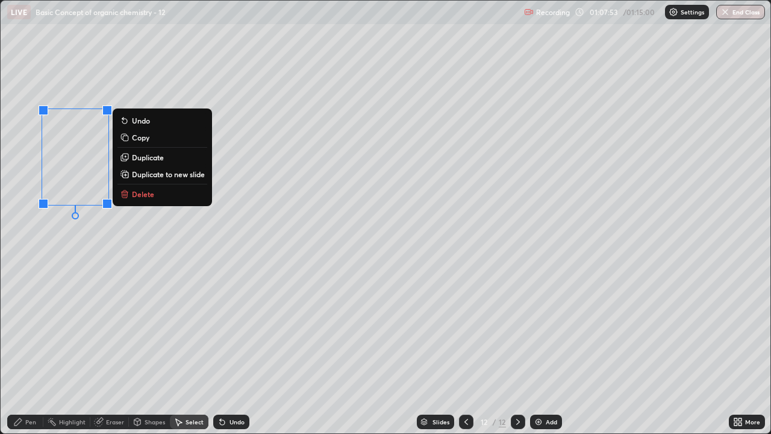
click at [158, 192] on button "Delete" at bounding box center [163, 194] width 90 height 14
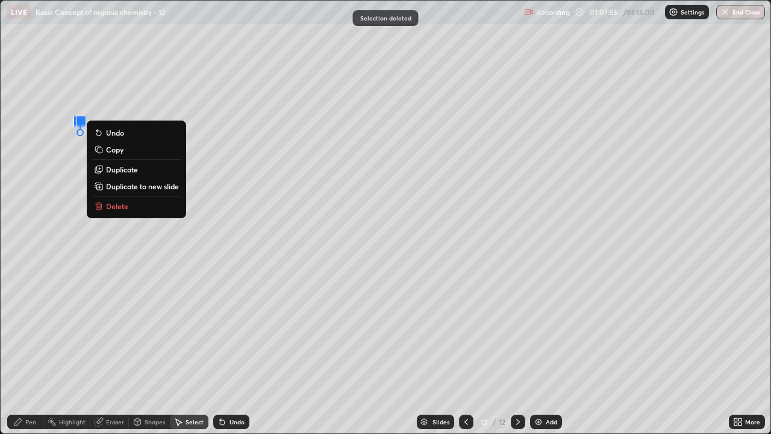
click at [131, 203] on button "Delete" at bounding box center [137, 206] width 90 height 14
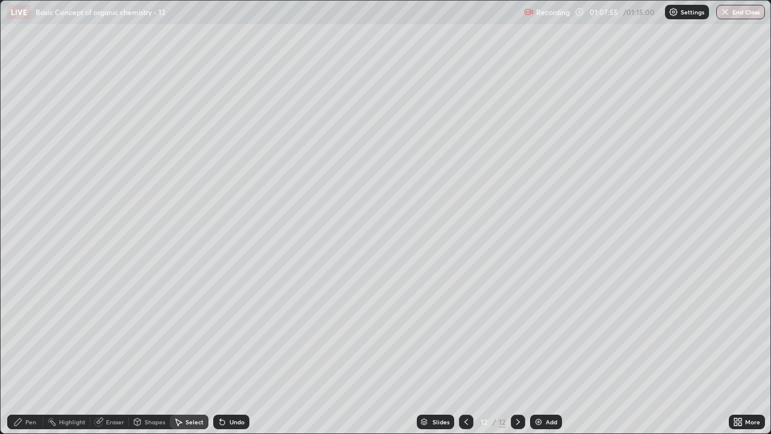
click at [30, 331] on div "Pen" at bounding box center [30, 422] width 11 height 6
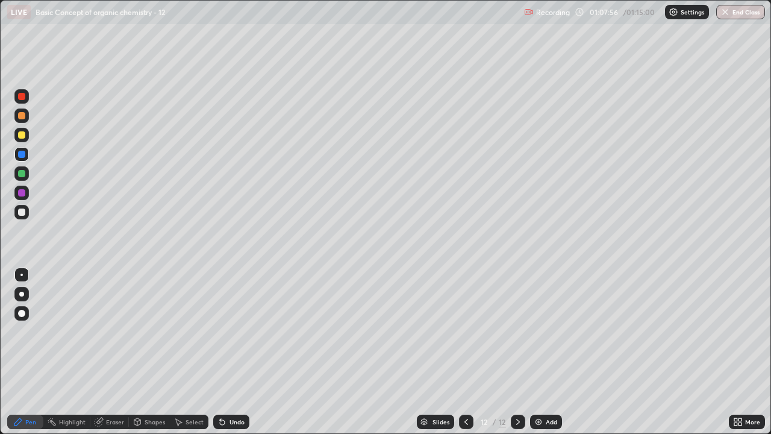
click at [25, 134] on div at bounding box center [21, 134] width 7 height 7
click at [749, 331] on div "More" at bounding box center [747, 422] width 36 height 14
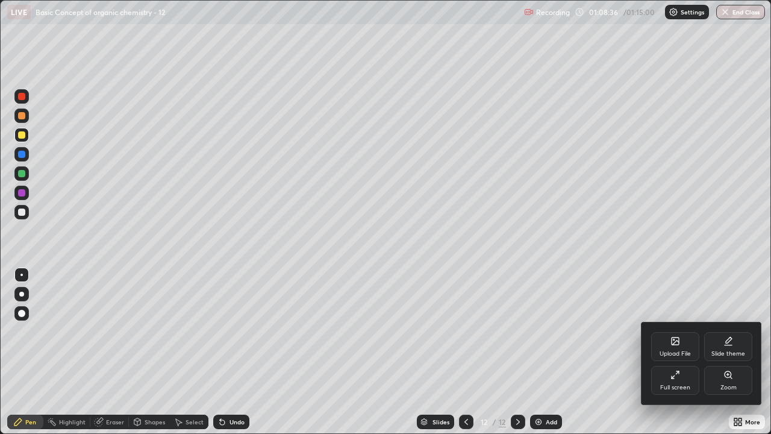
click at [744, 331] on div "Upload File Slide theme Full screen Zoom" at bounding box center [702, 363] width 121 height 82
click at [722, 331] on div "Zoom" at bounding box center [729, 380] width 48 height 29
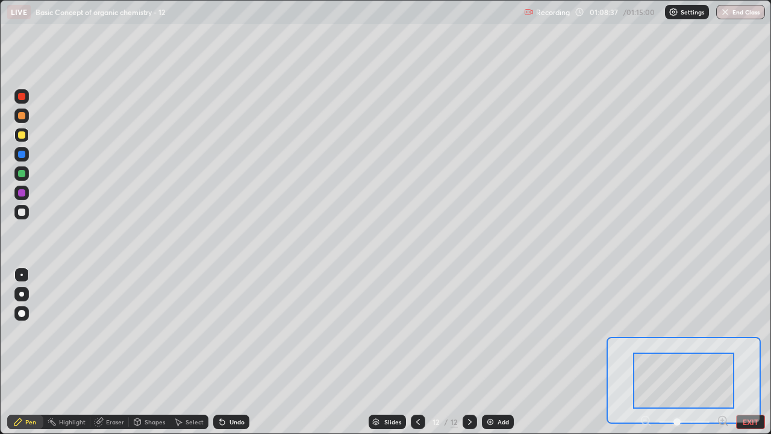
click at [719, 331] on icon at bounding box center [723, 421] width 12 height 12
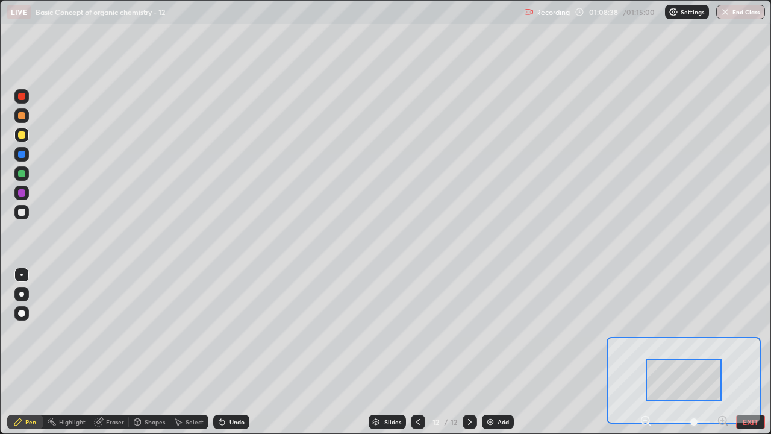
click at [718, 331] on icon at bounding box center [723, 421] width 12 height 12
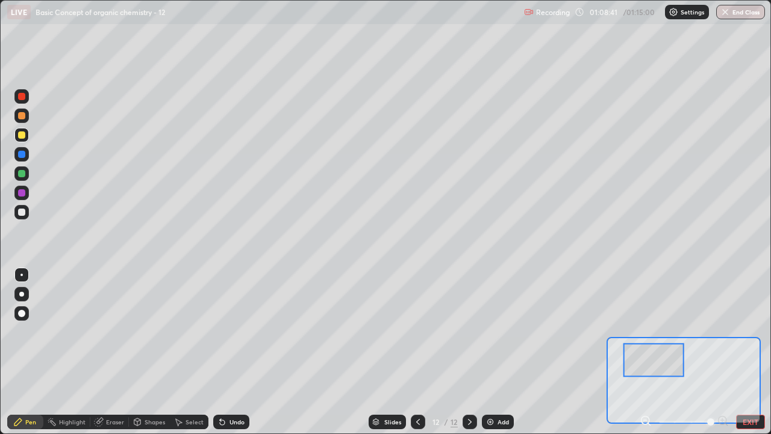
click at [755, 331] on div "Pen Highlight Eraser Shapes Select Undo Slides 12 / 12 Add EXIT" at bounding box center [385, 422] width 771 height 24
click at [747, 331] on button "EXIT" at bounding box center [751, 422] width 29 height 14
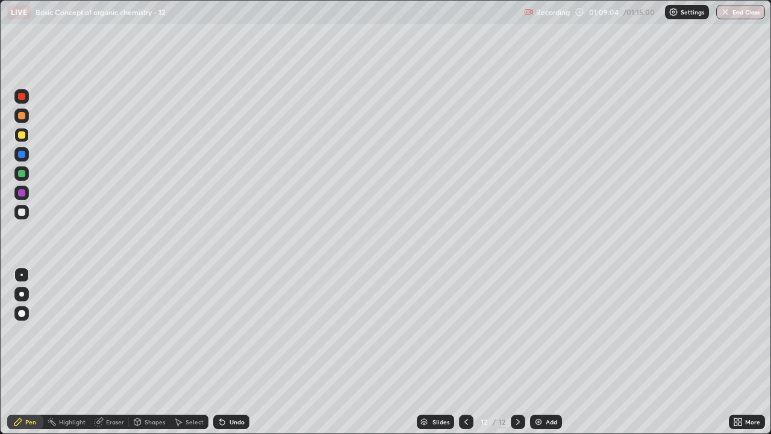
click at [237, 331] on div "Undo" at bounding box center [237, 422] width 15 height 6
click at [184, 331] on div "Select" at bounding box center [189, 422] width 39 height 14
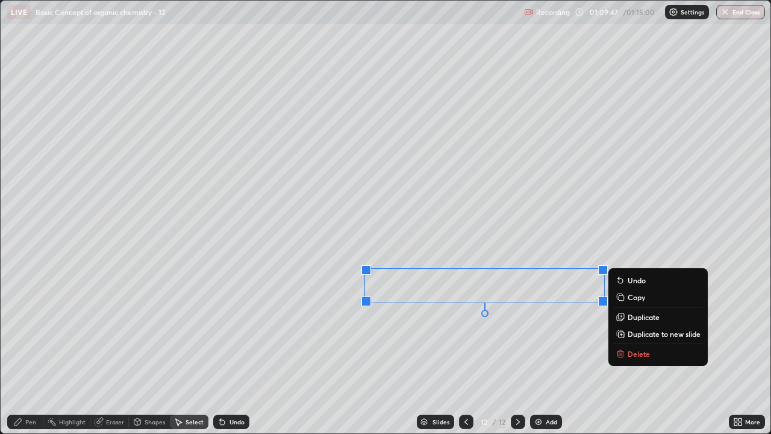
click at [538, 331] on div "0 ° Undo Copy Duplicate Duplicate to new slide Delete" at bounding box center [386, 217] width 770 height 433
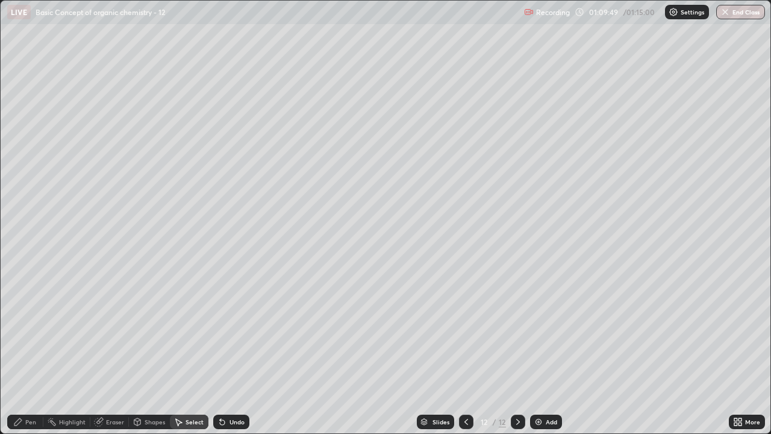
click at [418, 282] on div "0 ° Undo Copy Duplicate Duplicate to new slide Delete" at bounding box center [386, 217] width 770 height 433
click at [20, 331] on icon at bounding box center [17, 421] width 7 height 7
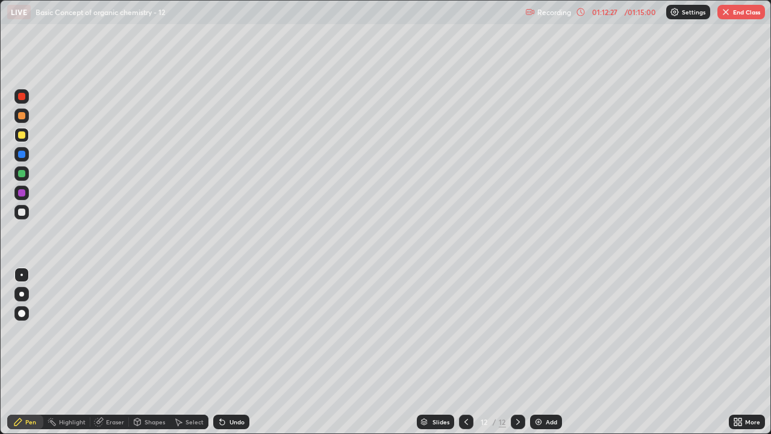
click at [464, 331] on icon at bounding box center [467, 422] width 10 height 10
click at [748, 14] on button "End Class" at bounding box center [742, 12] width 48 height 14
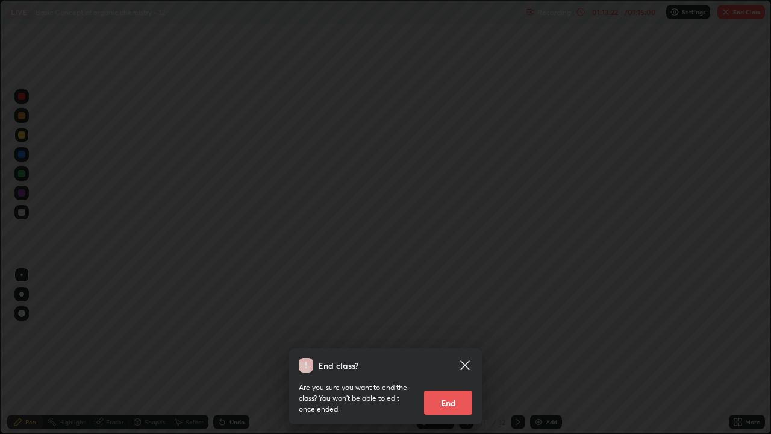
click at [467, 331] on button "End" at bounding box center [448, 403] width 48 height 24
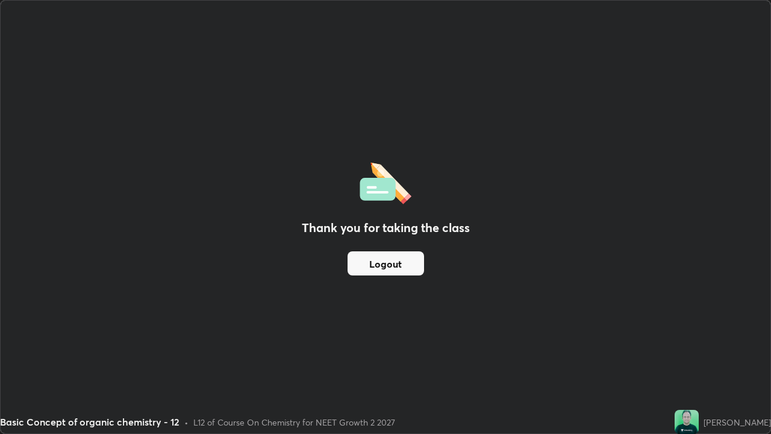
click at [388, 260] on button "Logout" at bounding box center [386, 263] width 77 height 24
click at [382, 267] on button "Logout" at bounding box center [386, 263] width 77 height 24
